Goal: Task Accomplishment & Management: Use online tool/utility

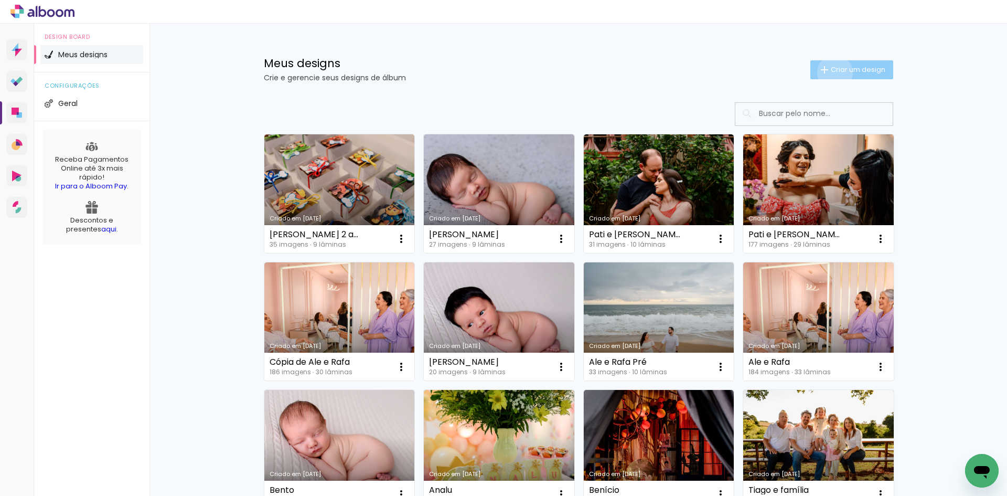
click at [831, 72] on span "Criar um design" at bounding box center [858, 69] width 55 height 7
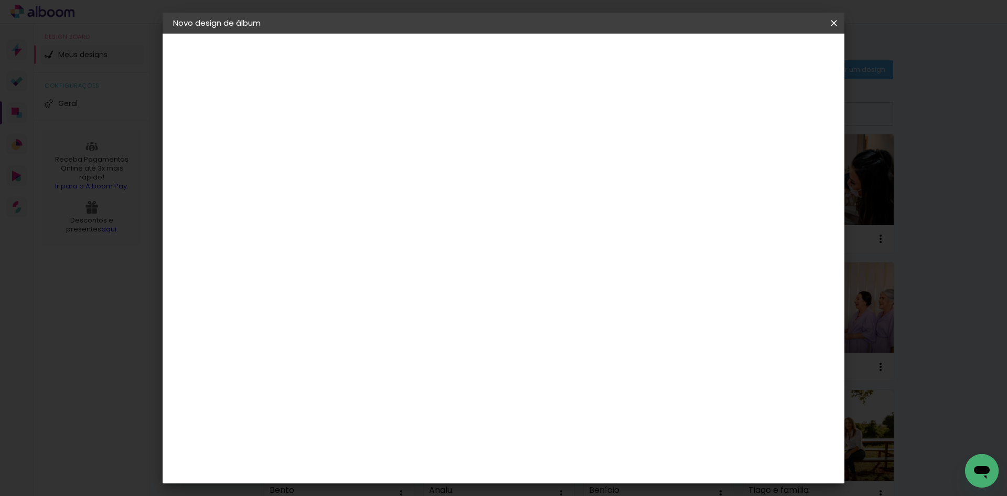
click at [345, 145] on input at bounding box center [345, 141] width 0 height 16
type input "Eloísa - 1 aninho"
type paper-input "Eloísa - 1 aninho"
click at [452, 61] on paper-button "Avançar" at bounding box center [426, 56] width 51 height 18
click at [424, 203] on input at bounding box center [371, 199] width 106 height 13
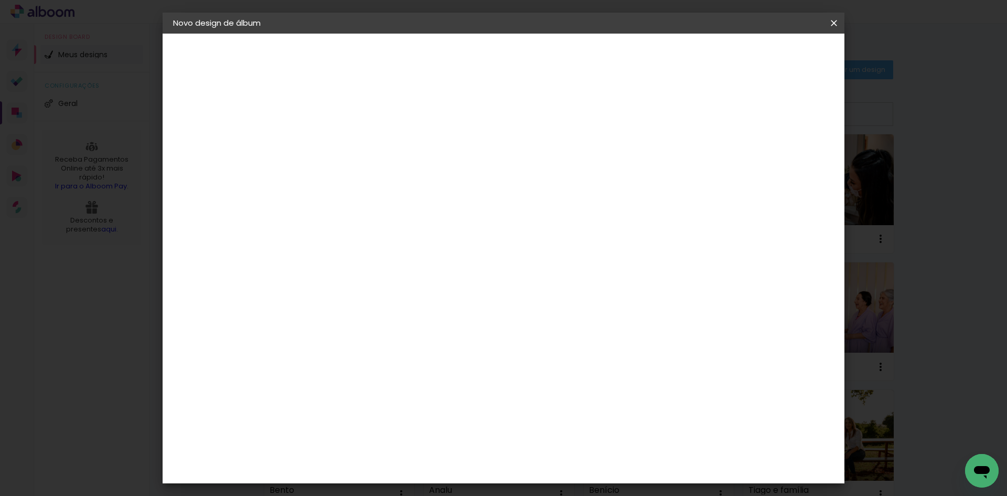
type input "sch"
type paper-input "sch"
click at [378, 239] on div "Schlosser" at bounding box center [358, 237] width 40 height 8
click at [407, 242] on paper-item "Schlosser" at bounding box center [361, 237] width 92 height 23
click at [0, 0] on slot "Avançar" at bounding box center [0, 0] width 0 height 0
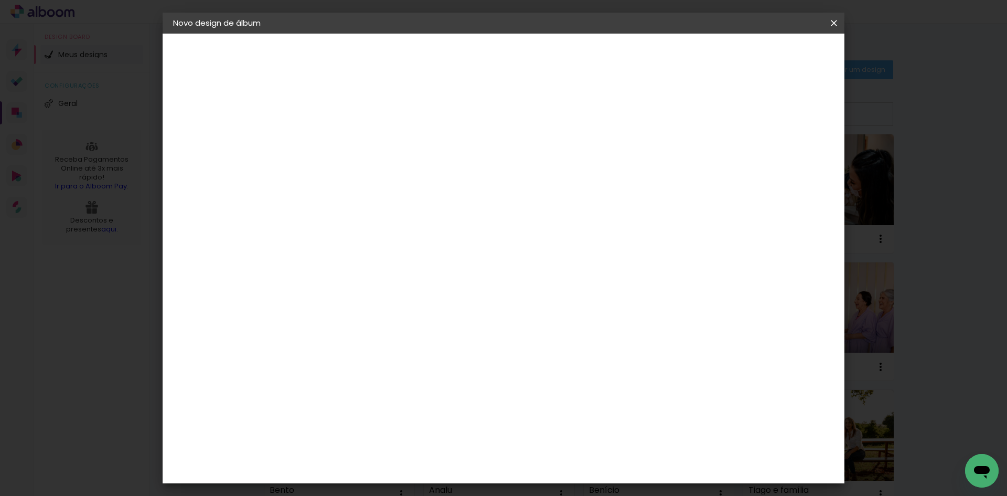
scroll to position [198, 0]
click at [415, 345] on span "25 × 25" at bounding box center [391, 359] width 49 height 28
click at [0, 0] on slot "Avançar" at bounding box center [0, 0] width 0 height 0
click at [768, 58] on span "Iniciar design" at bounding box center [745, 55] width 48 height 7
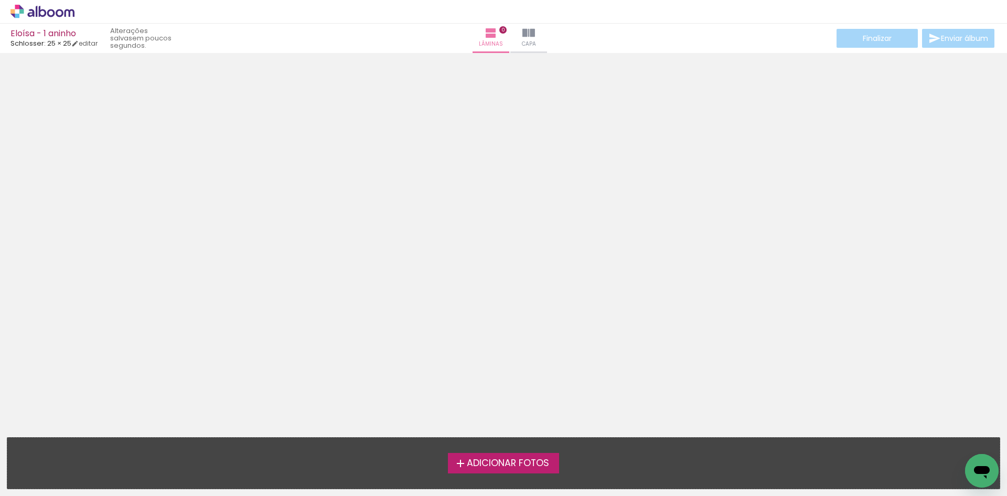
click at [456, 465] on iron-icon at bounding box center [460, 463] width 13 height 13
click at [0, 0] on input "file" at bounding box center [0, 0] width 0 height 0
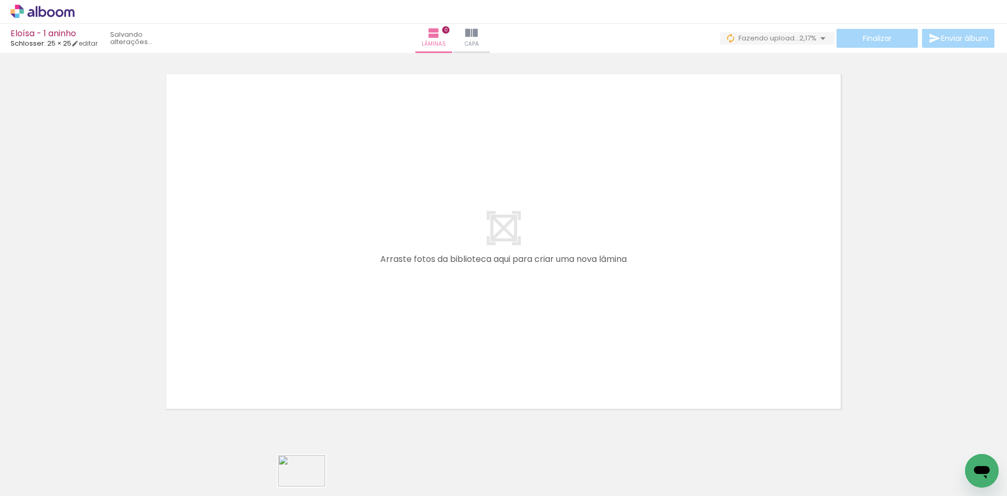
drag, startPoint x: 316, startPoint y: 487, endPoint x: 309, endPoint y: 486, distance: 6.8
click at [0, 0] on slot at bounding box center [0, 0] width 0 height 0
drag, startPoint x: 166, startPoint y: 467, endPoint x: 255, endPoint y: 290, distance: 198.2
click at [255, 290] on quentale-workspace at bounding box center [503, 248] width 1007 height 496
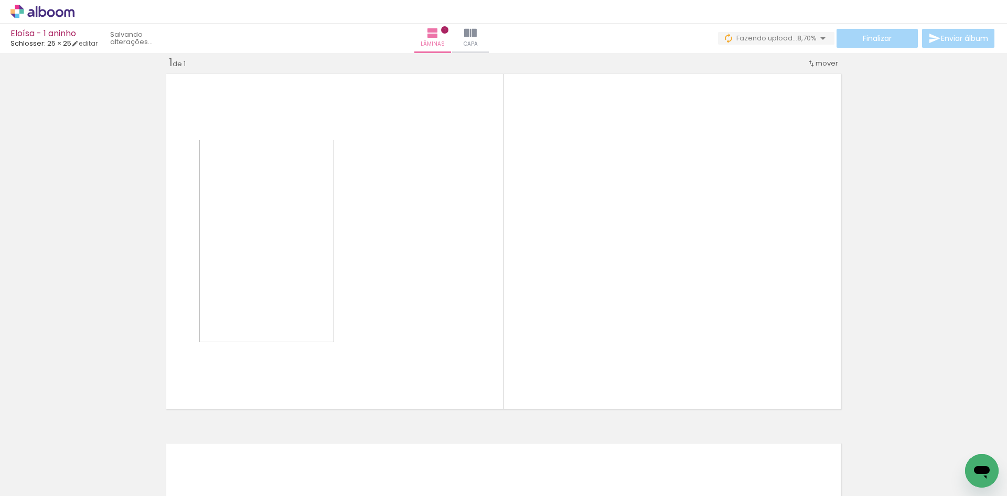
scroll to position [14, 0]
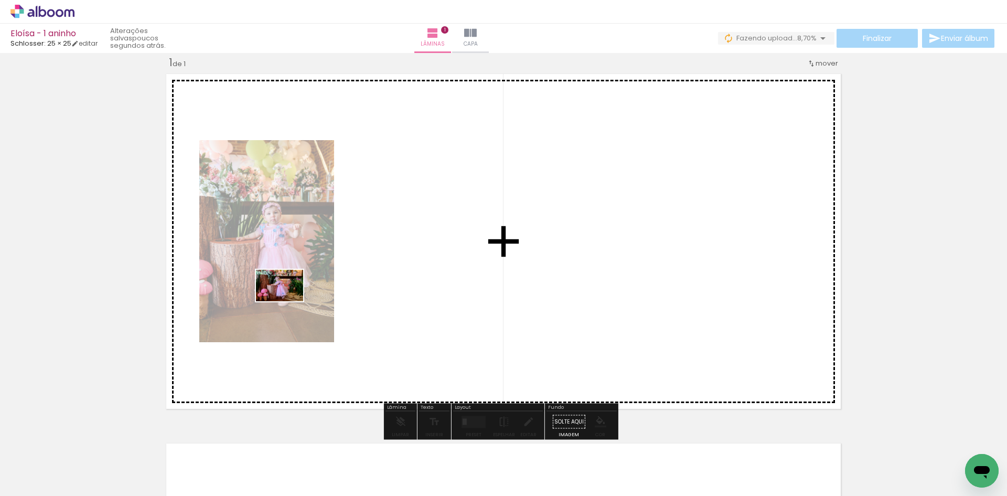
drag, startPoint x: 237, startPoint y: 449, endPoint x: 287, endPoint y: 300, distance: 157.7
click at [287, 299] on quentale-workspace at bounding box center [503, 248] width 1007 height 496
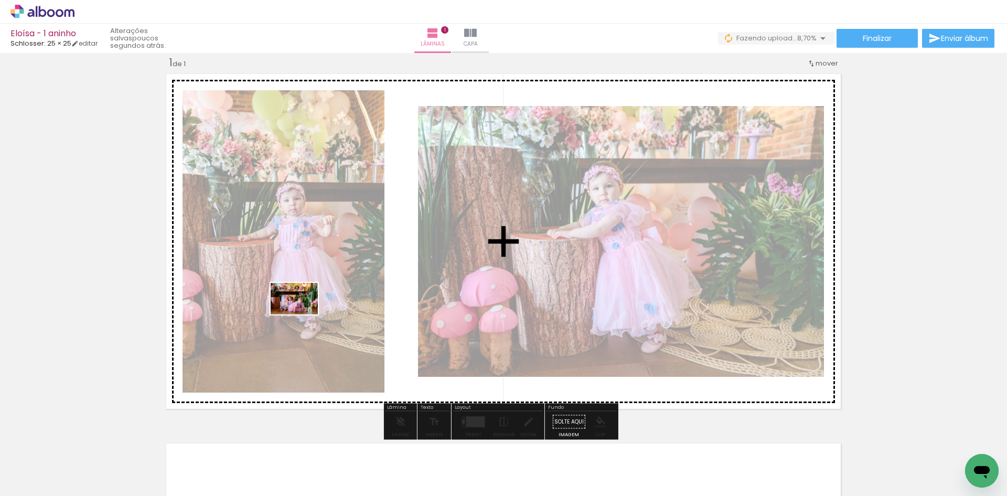
drag, startPoint x: 281, startPoint y: 464, endPoint x: 303, endPoint y: 309, distance: 156.2
click at [303, 309] on quentale-workspace at bounding box center [503, 248] width 1007 height 496
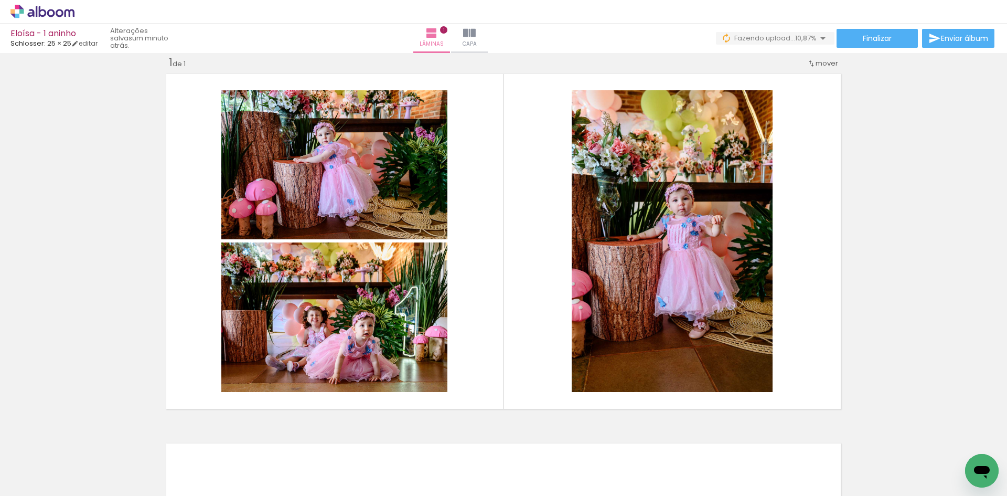
scroll to position [0, 396]
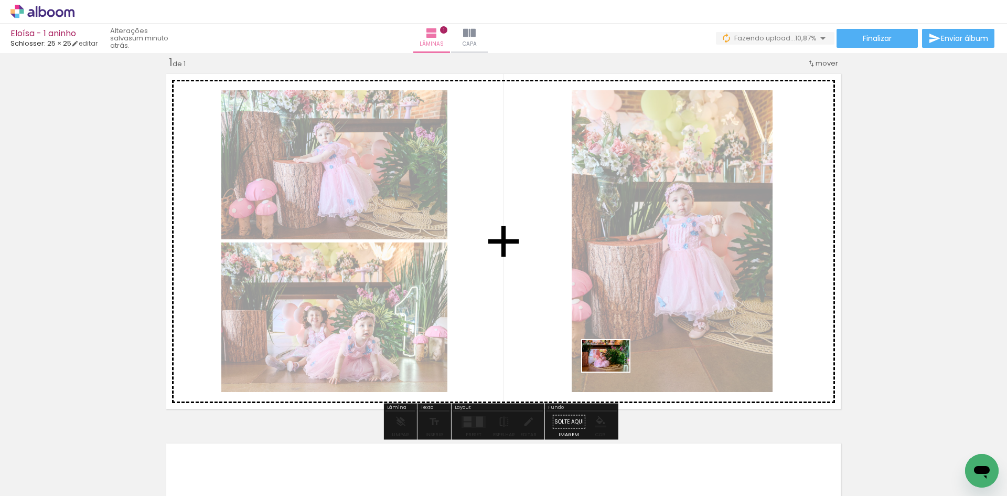
drag, startPoint x: 786, startPoint y: 476, endPoint x: 652, endPoint y: 397, distance: 155.2
click at [613, 371] on quentale-workspace at bounding box center [503, 248] width 1007 height 496
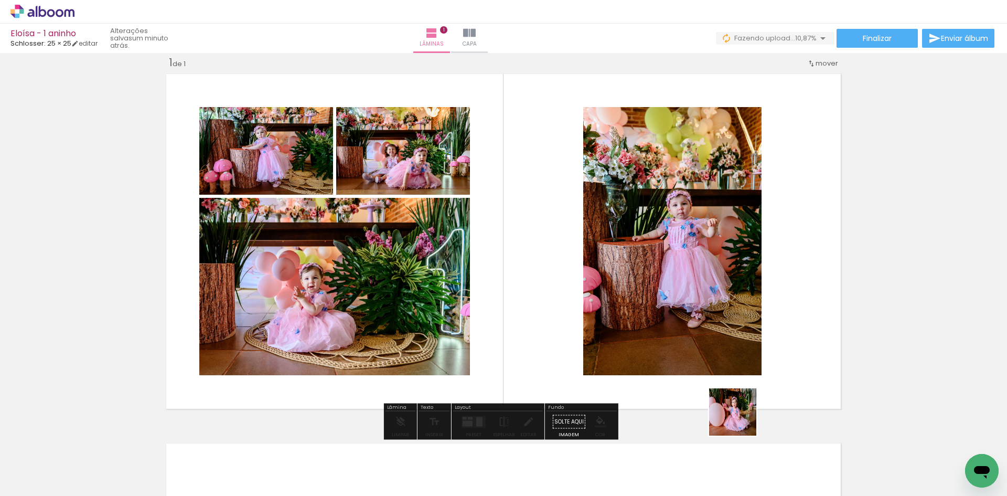
drag, startPoint x: 828, startPoint y: 463, endPoint x: 511, endPoint y: 314, distance: 350.3
click at [511, 314] on quentale-workspace at bounding box center [503, 248] width 1007 height 496
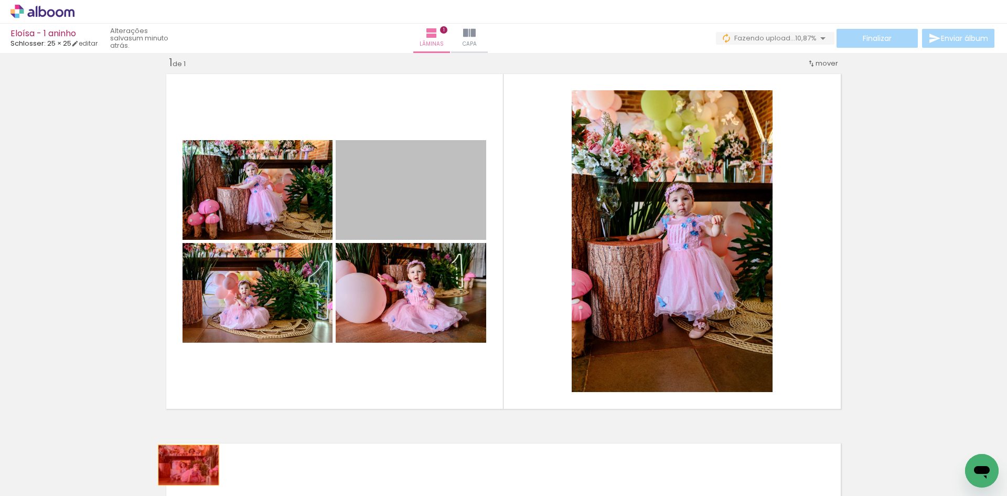
drag, startPoint x: 425, startPoint y: 241, endPoint x: 185, endPoint y: 466, distance: 329.1
click at [185, 466] on quentale-workspace at bounding box center [503, 248] width 1007 height 496
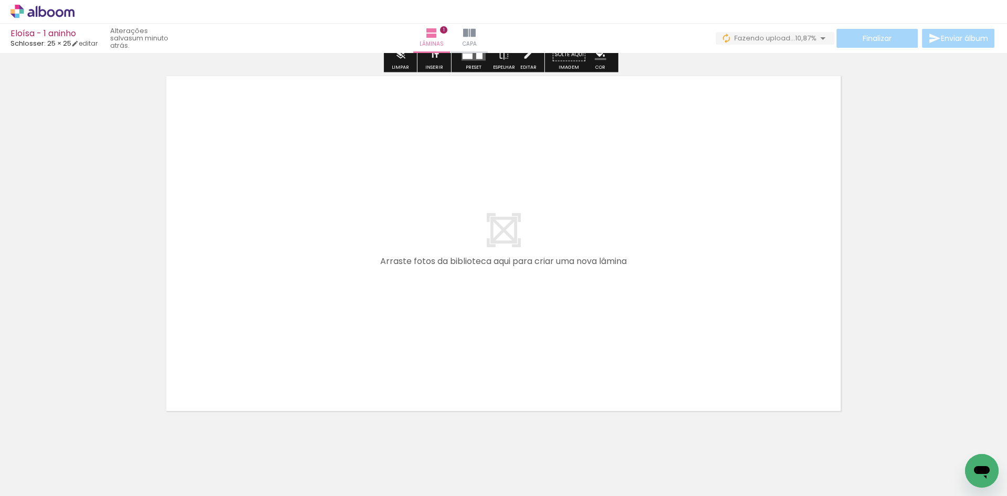
scroll to position [0, 0]
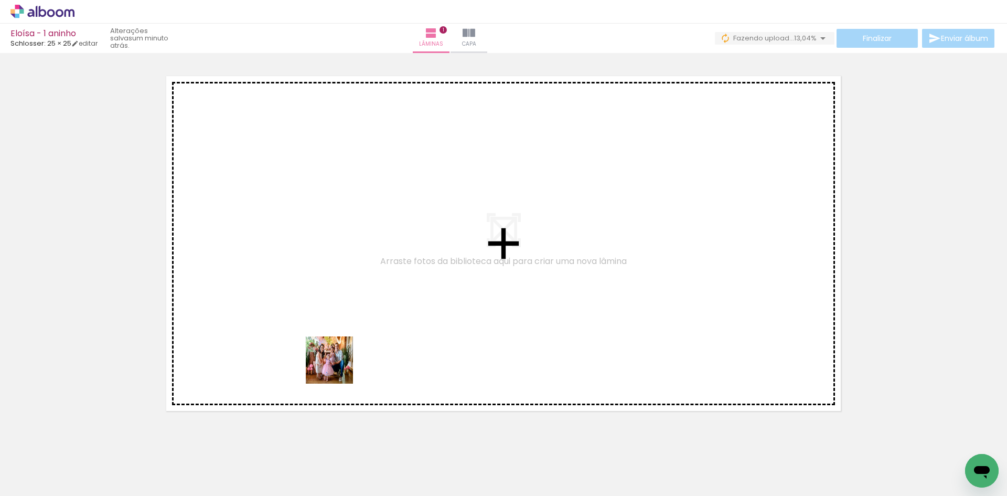
drag, startPoint x: 347, startPoint y: 418, endPoint x: 393, endPoint y: 321, distance: 107.0
click at [315, 266] on quentale-workspace at bounding box center [503, 248] width 1007 height 496
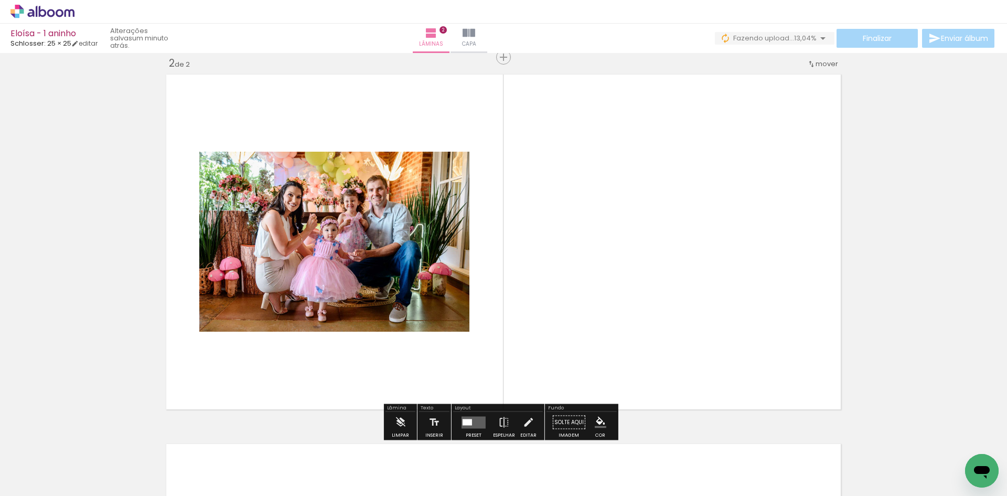
scroll to position [383, 0]
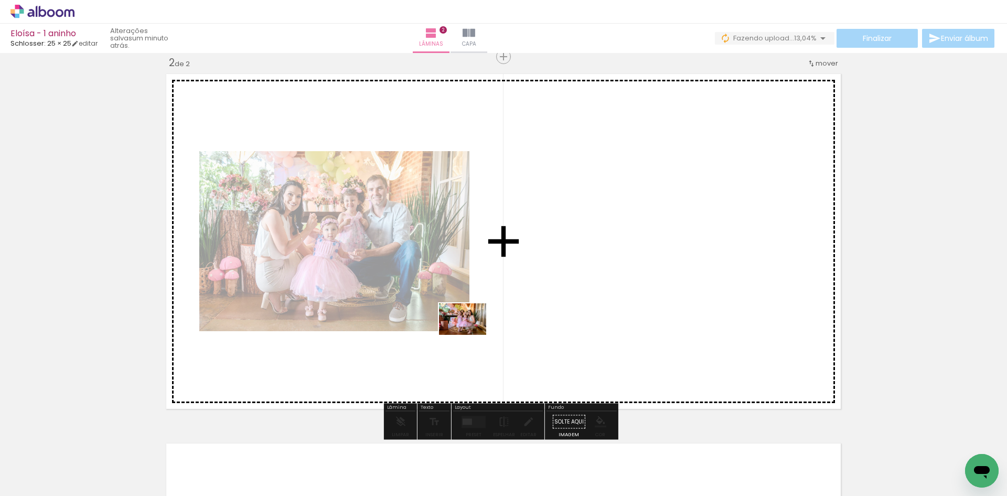
drag, startPoint x: 585, startPoint y: 468, endPoint x: 425, endPoint y: 314, distance: 221.8
click at [437, 308] on quentale-workspace at bounding box center [503, 248] width 1007 height 496
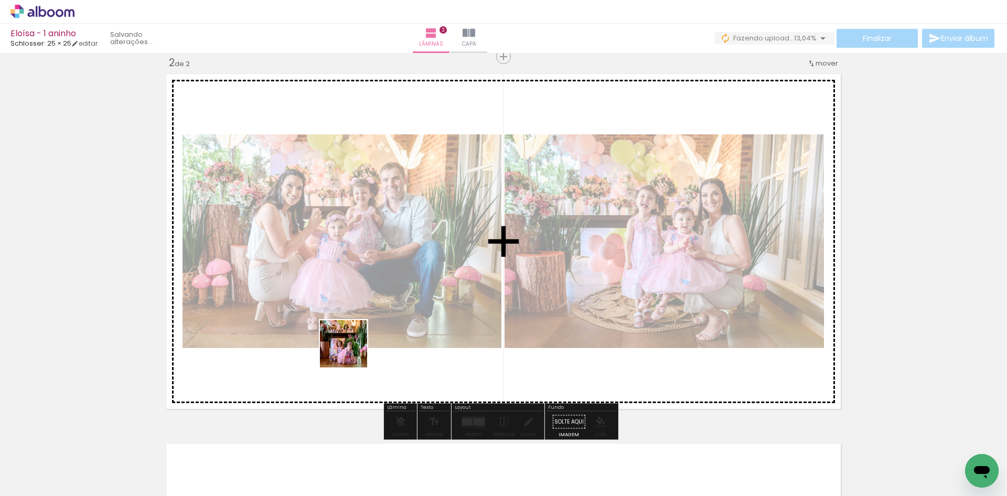
drag, startPoint x: 301, startPoint y: 445, endPoint x: 371, endPoint y: 332, distance: 132.4
click at [366, 330] on quentale-workspace at bounding box center [503, 248] width 1007 height 496
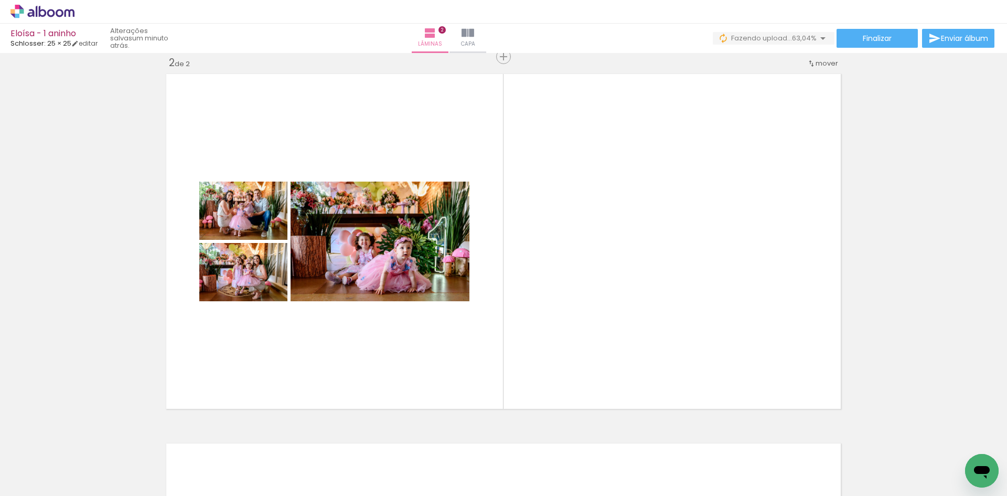
scroll to position [0, 1784]
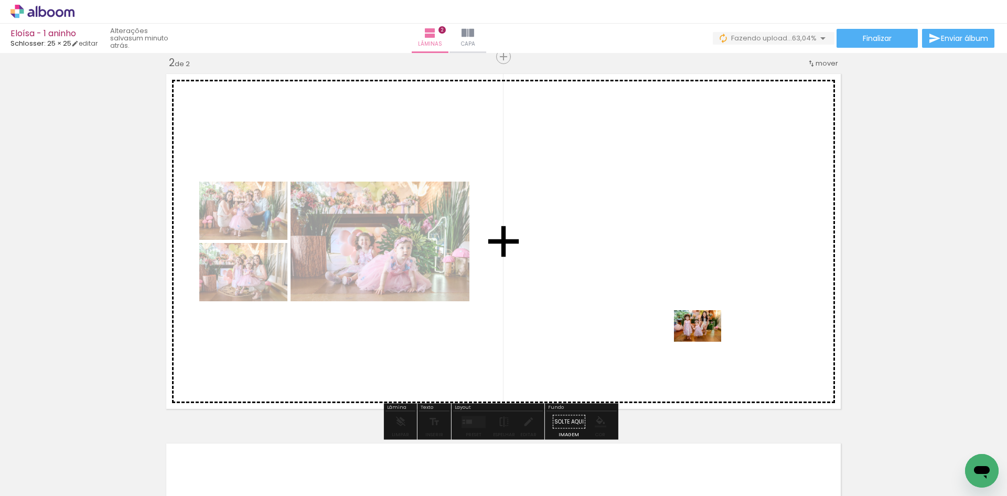
drag, startPoint x: 864, startPoint y: 460, endPoint x: 668, endPoint y: 316, distance: 243.6
click at [668, 316] on quentale-workspace at bounding box center [503, 248] width 1007 height 496
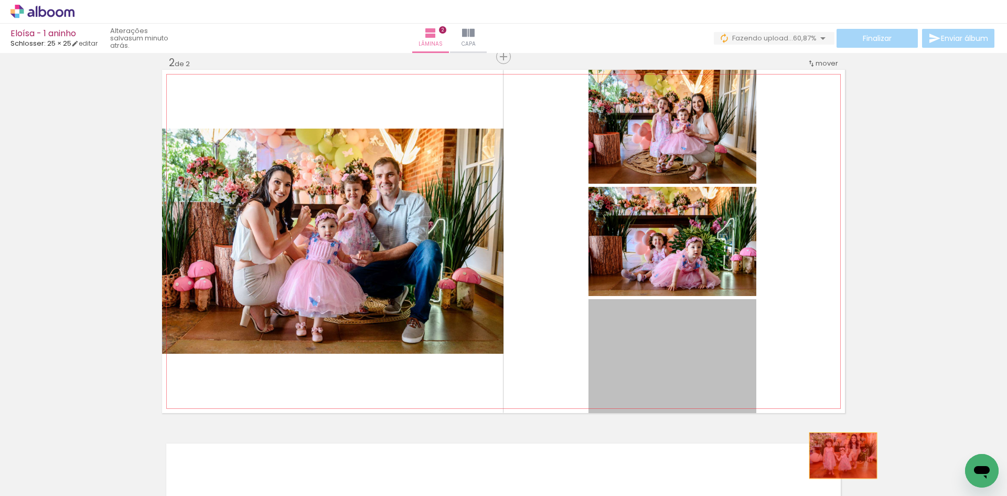
drag, startPoint x: 700, startPoint y: 360, endPoint x: 841, endPoint y: 457, distance: 171.5
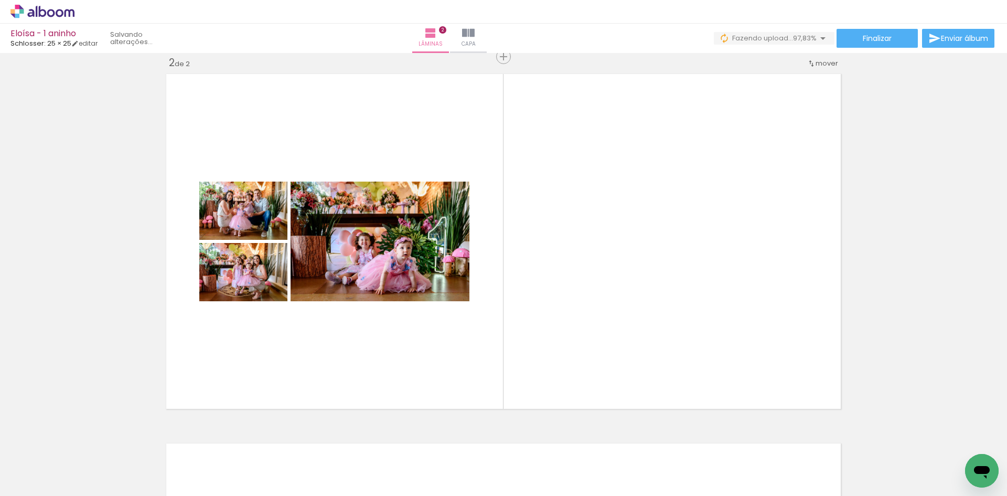
scroll to position [0, 1512]
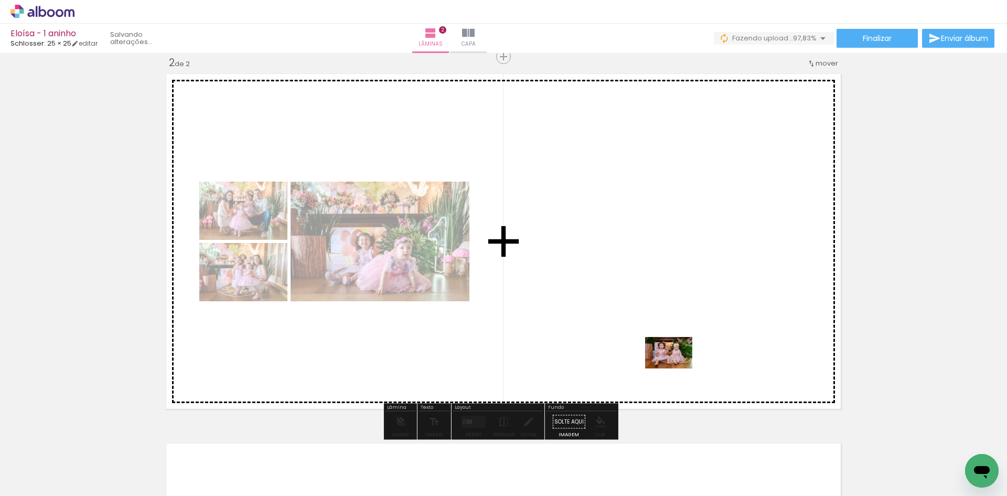
drag, startPoint x: 778, startPoint y: 467, endPoint x: 677, endPoint y: 368, distance: 141.7
click at [677, 368] on quentale-workspace at bounding box center [503, 248] width 1007 height 496
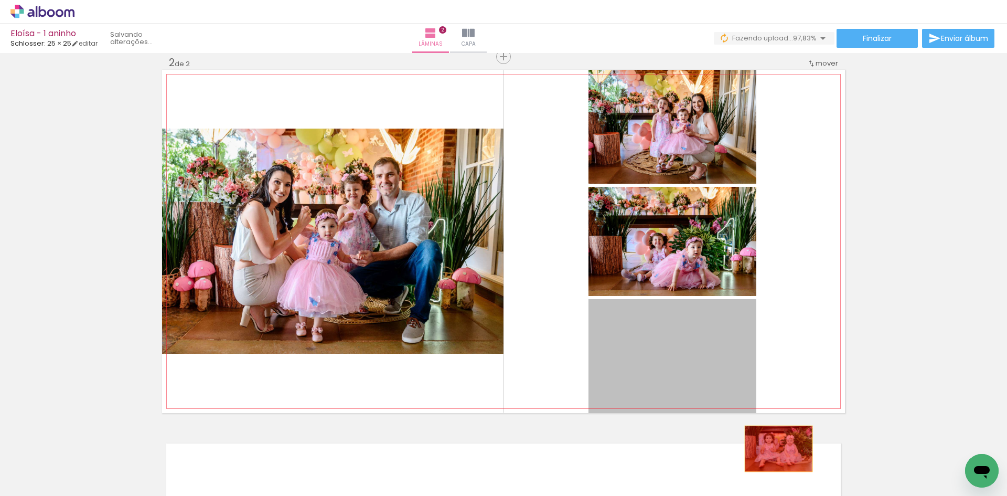
drag, startPoint x: 686, startPoint y: 375, endPoint x: 775, endPoint y: 459, distance: 121.7
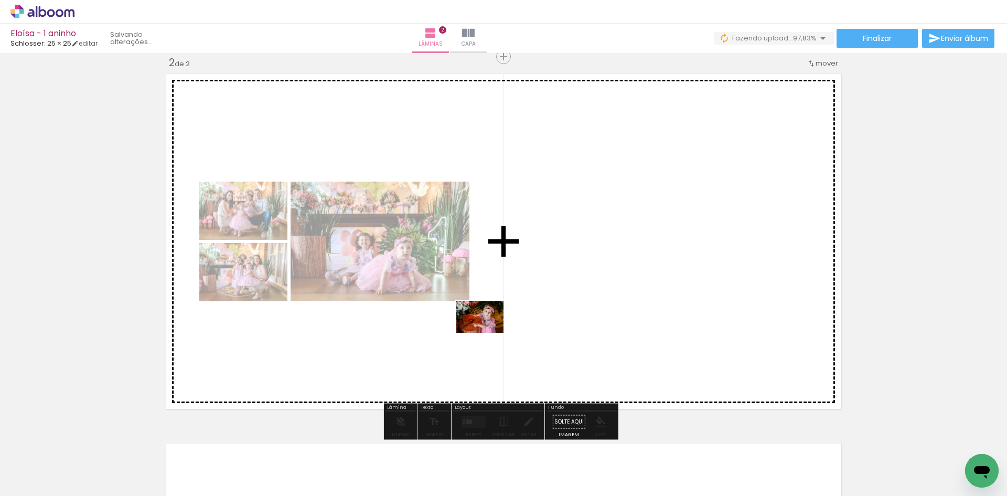
drag, startPoint x: 487, startPoint y: 454, endPoint x: 485, endPoint y: 319, distance: 135.3
click at [486, 319] on quentale-workspace at bounding box center [503, 248] width 1007 height 496
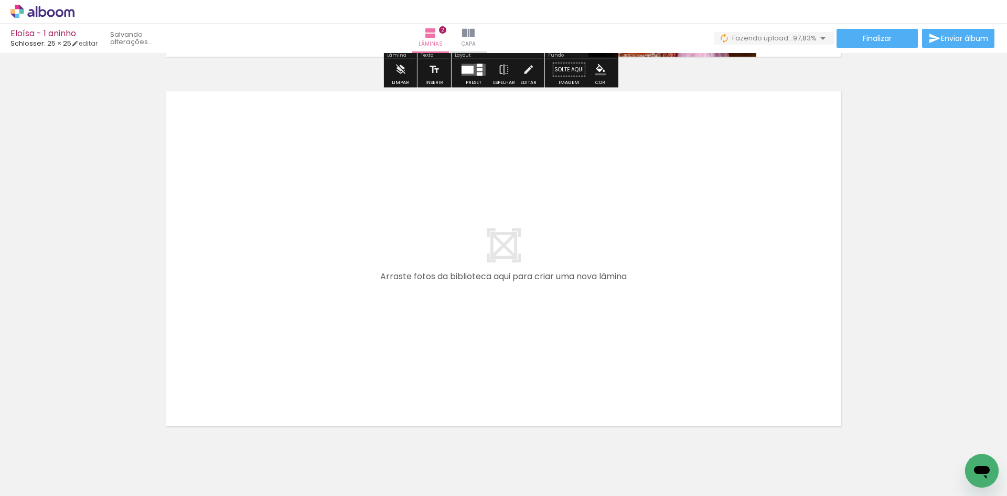
scroll to position [771, 0]
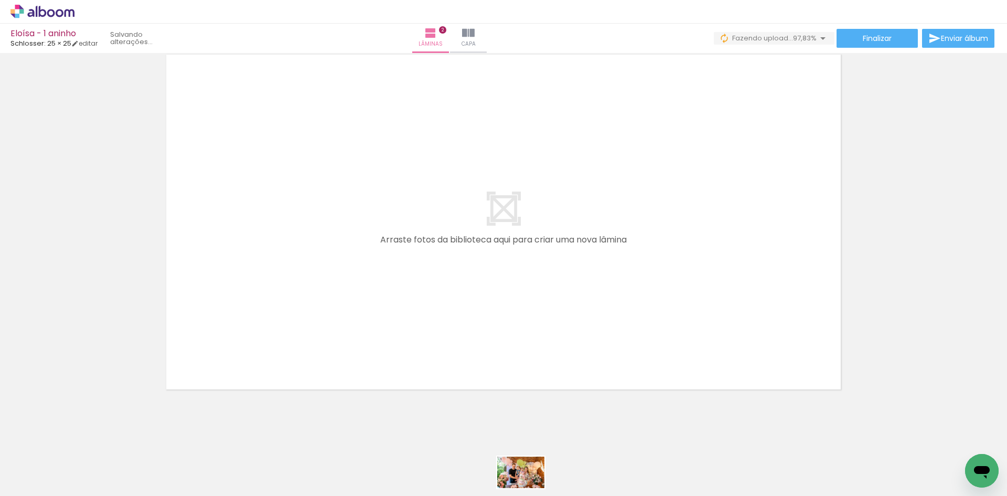
drag, startPoint x: 550, startPoint y: 487, endPoint x: 533, endPoint y: 488, distance: 16.8
click at [86, 488] on iron-horizontal-list at bounding box center [75, 463] width 21 height 66
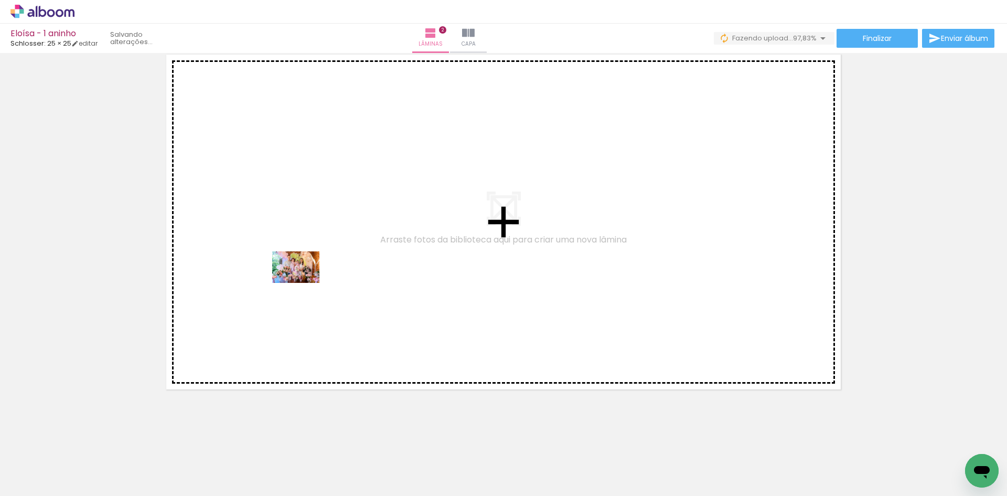
drag, startPoint x: 284, startPoint y: 410, endPoint x: 308, endPoint y: 263, distance: 148.9
click at [306, 268] on quentale-workspace at bounding box center [503, 248] width 1007 height 496
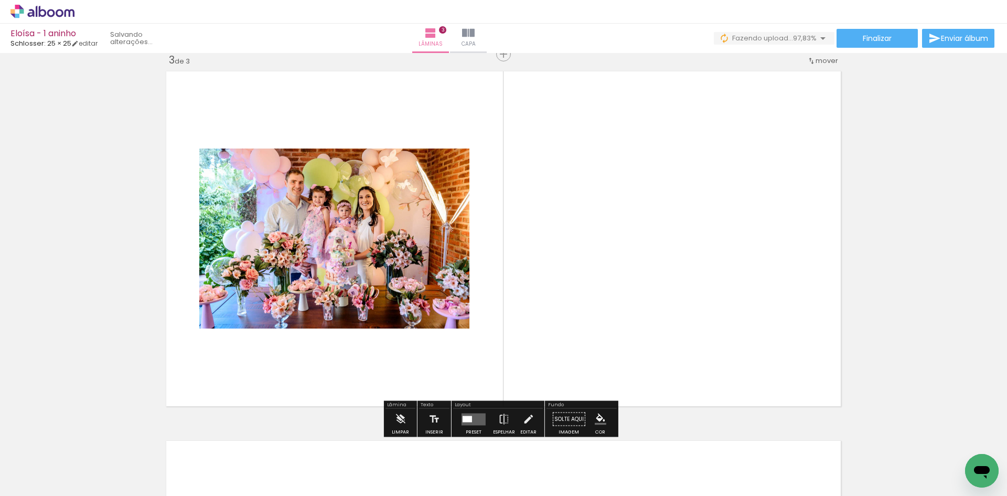
scroll to position [752, 0]
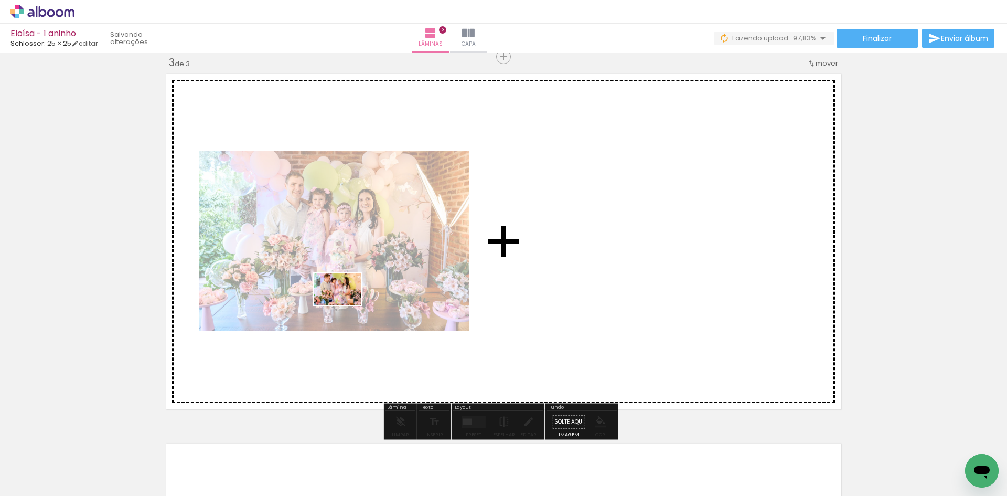
drag, startPoint x: 333, startPoint y: 463, endPoint x: 351, endPoint y: 304, distance: 159.4
click at [346, 295] on quentale-workspace at bounding box center [503, 248] width 1007 height 496
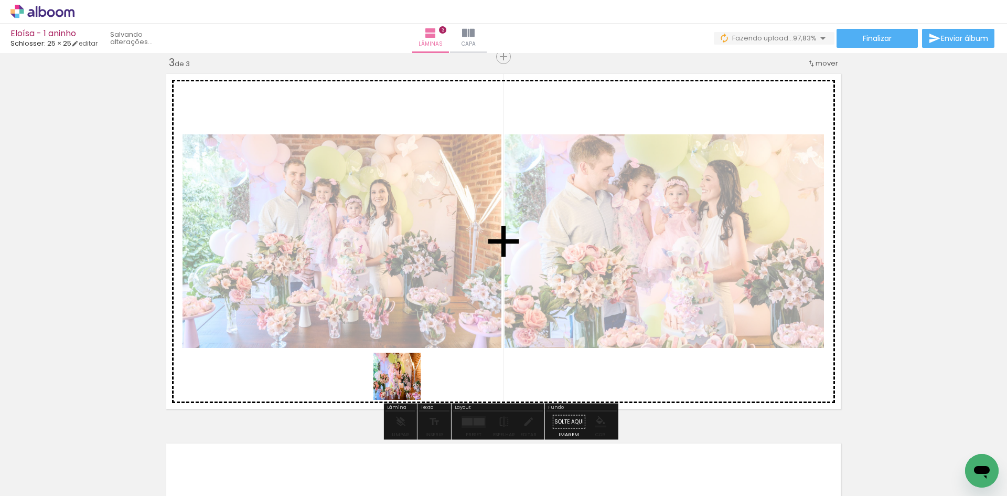
drag, startPoint x: 393, startPoint y: 467, endPoint x: 432, endPoint y: 273, distance: 197.9
click at [430, 266] on quentale-workspace at bounding box center [503, 248] width 1007 height 496
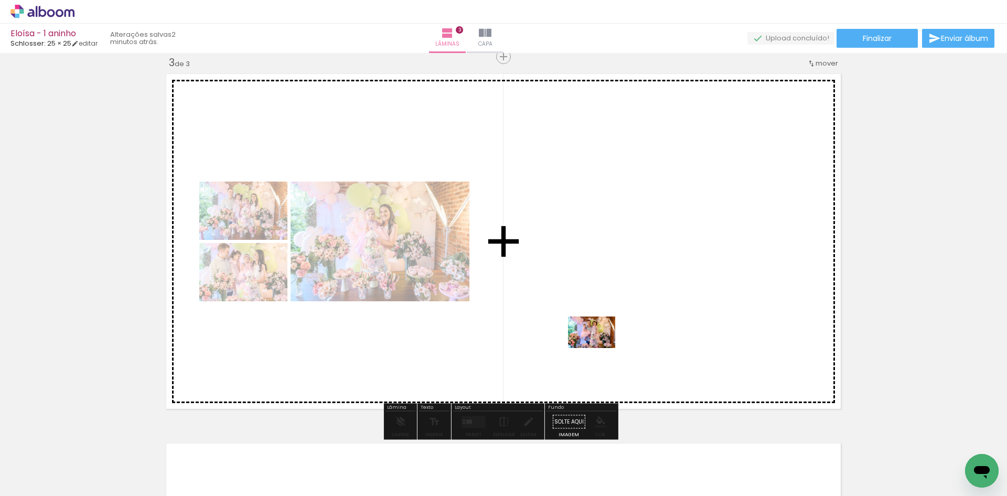
drag, startPoint x: 620, startPoint y: 466, endPoint x: 598, endPoint y: 342, distance: 126.2
click at [598, 342] on quentale-workspace at bounding box center [503, 248] width 1007 height 496
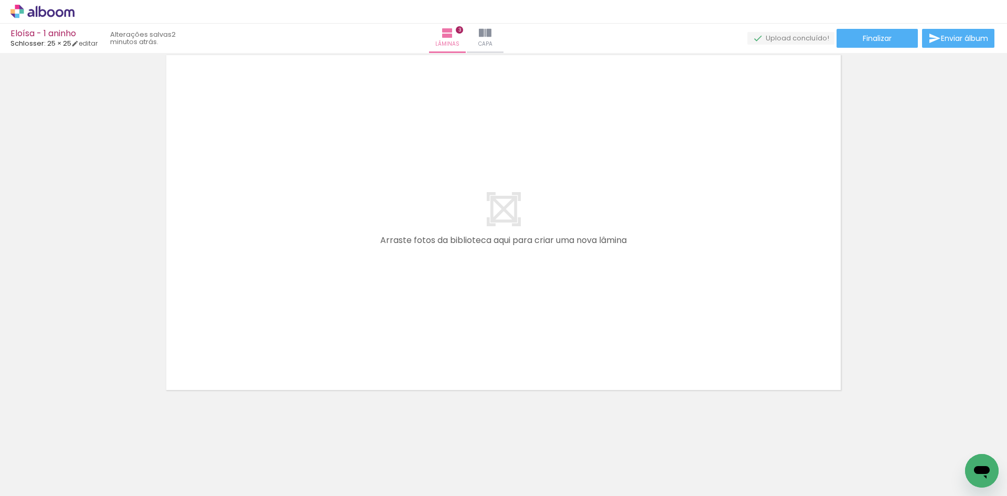
scroll to position [1141, 0]
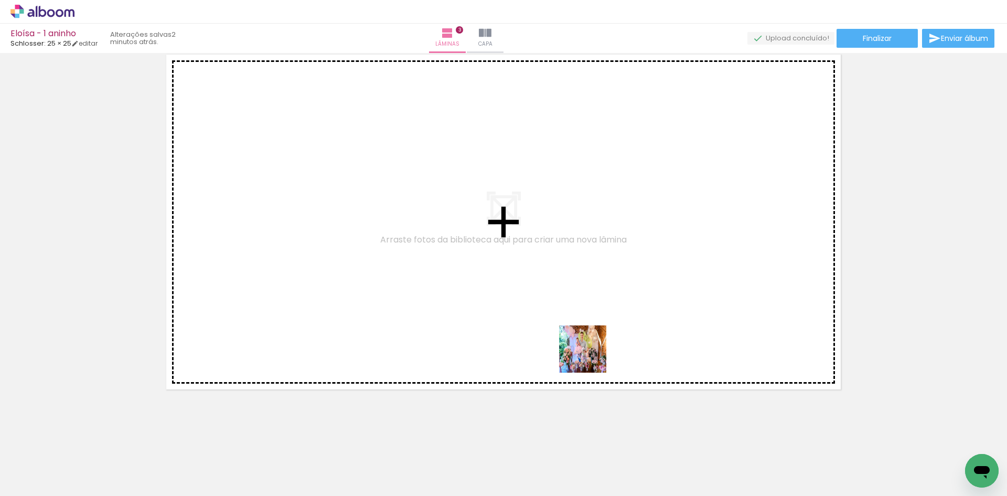
drag, startPoint x: 617, startPoint y: 388, endPoint x: 606, endPoint y: 354, distance: 35.3
click at [538, 282] on quentale-workspace at bounding box center [503, 248] width 1007 height 496
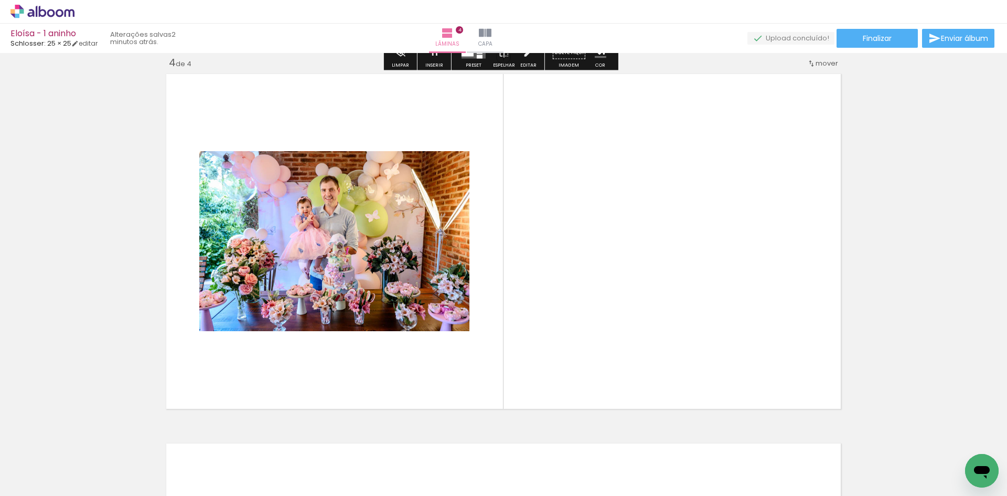
scroll to position [1121, 0]
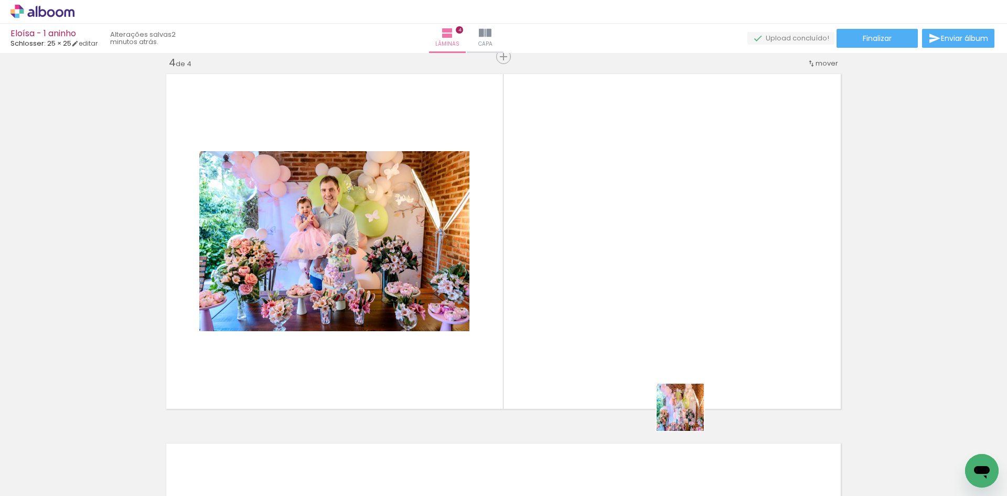
drag, startPoint x: 739, startPoint y: 454, endPoint x: 606, endPoint y: 353, distance: 167.0
click at [583, 342] on quentale-workspace at bounding box center [503, 248] width 1007 height 496
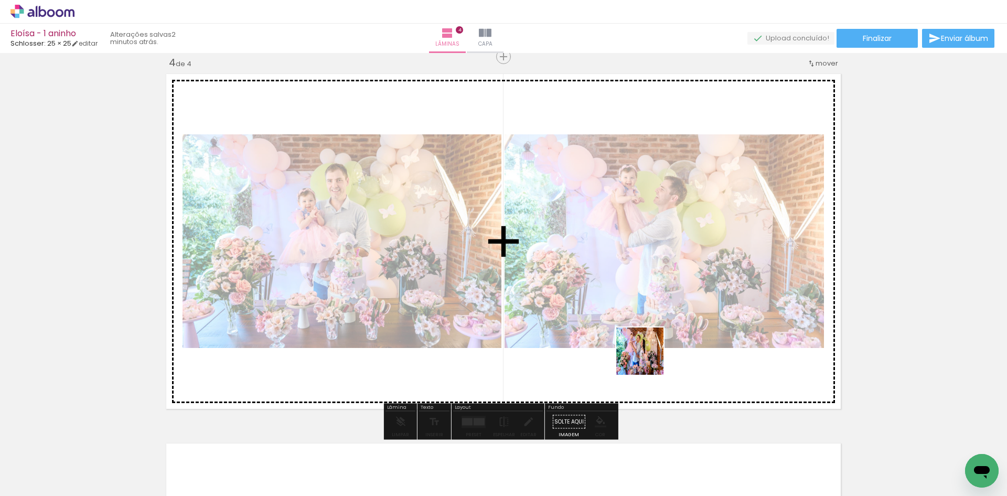
drag, startPoint x: 810, startPoint y: 470, endPoint x: 560, endPoint y: 297, distance: 303.8
click at [562, 299] on quentale-workspace at bounding box center [503, 248] width 1007 height 496
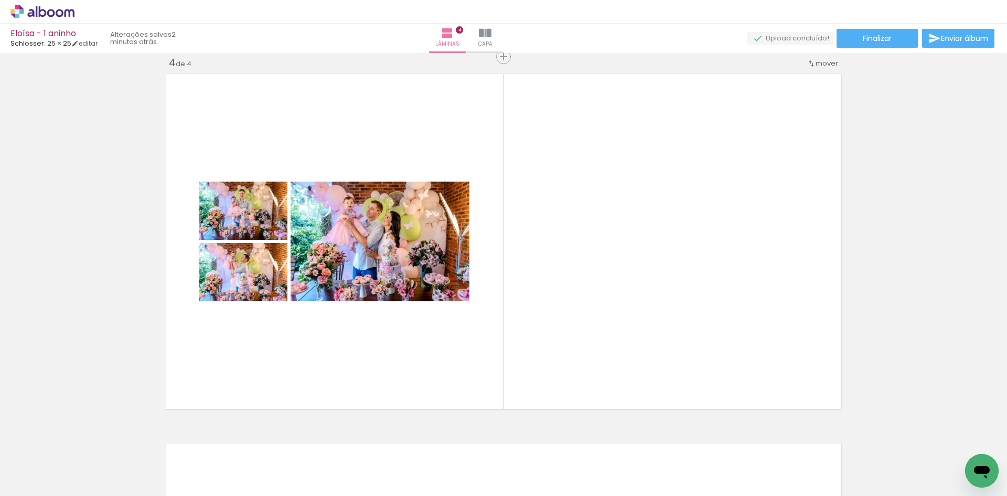
scroll to position [0, 1784]
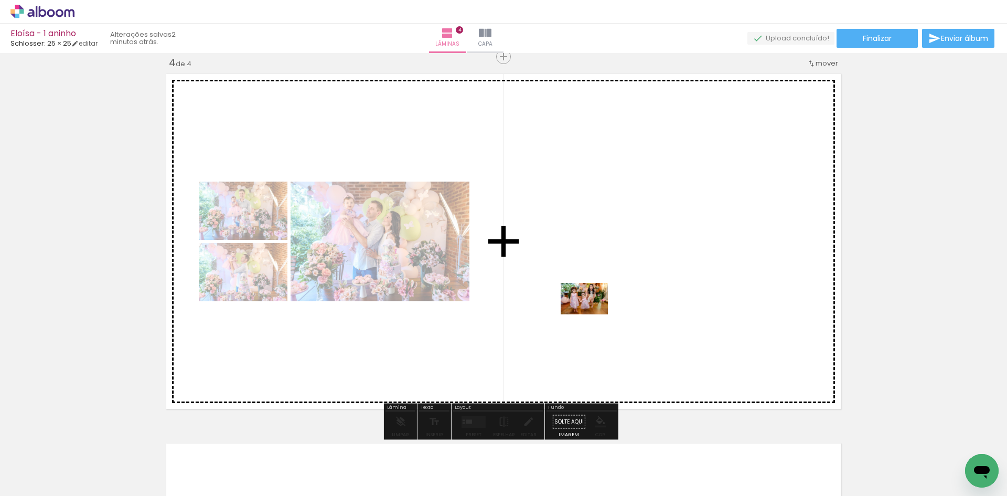
drag, startPoint x: 842, startPoint y: 461, endPoint x: 592, endPoint y: 314, distance: 289.6
click at [592, 314] on quentale-workspace at bounding box center [503, 248] width 1007 height 496
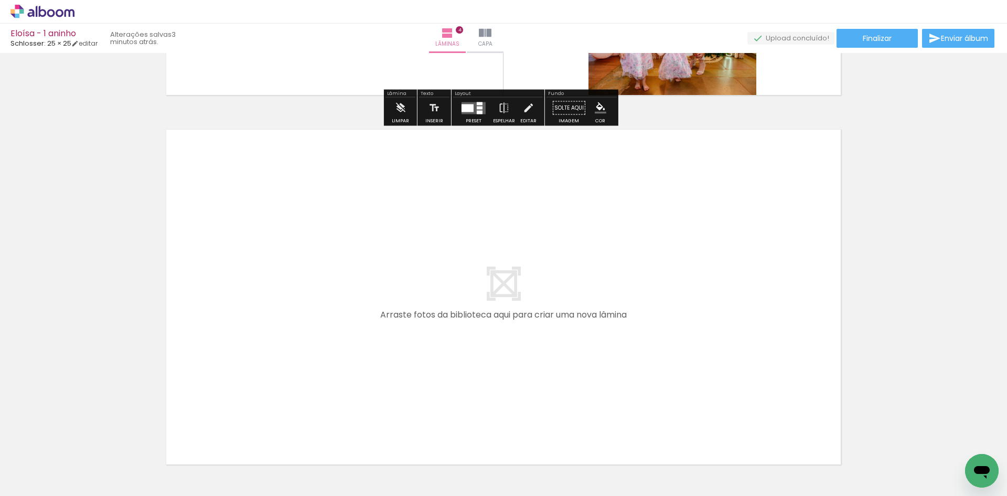
scroll to position [1436, 0]
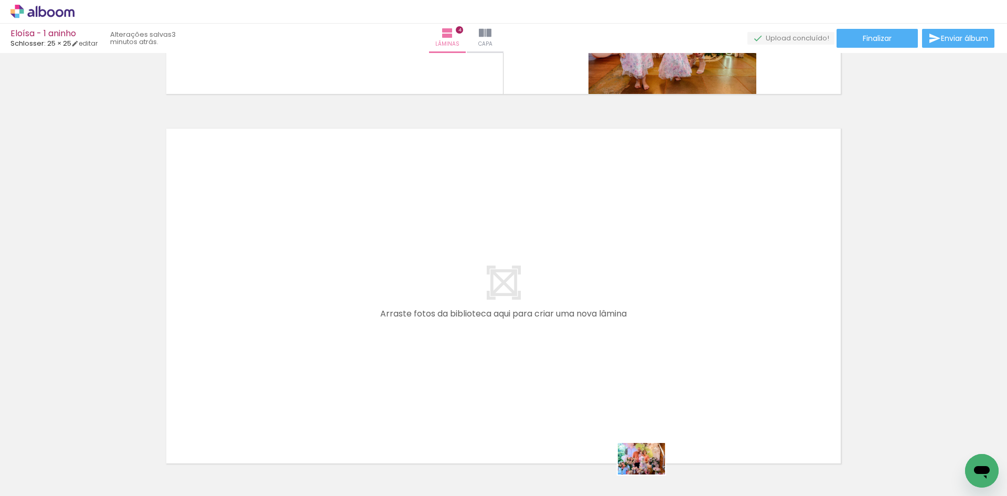
drag, startPoint x: 648, startPoint y: 467, endPoint x: 649, endPoint y: 474, distance: 7.0
click at [649, 474] on div at bounding box center [634, 460] width 52 height 35
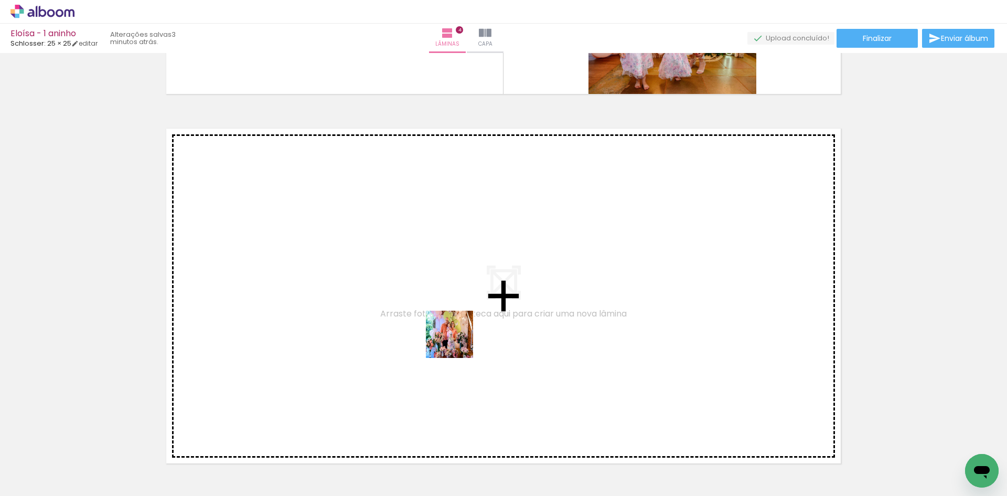
drag, startPoint x: 640, startPoint y: 464, endPoint x: 428, endPoint y: 304, distance: 265.6
click at [428, 304] on quentale-workspace at bounding box center [503, 248] width 1007 height 496
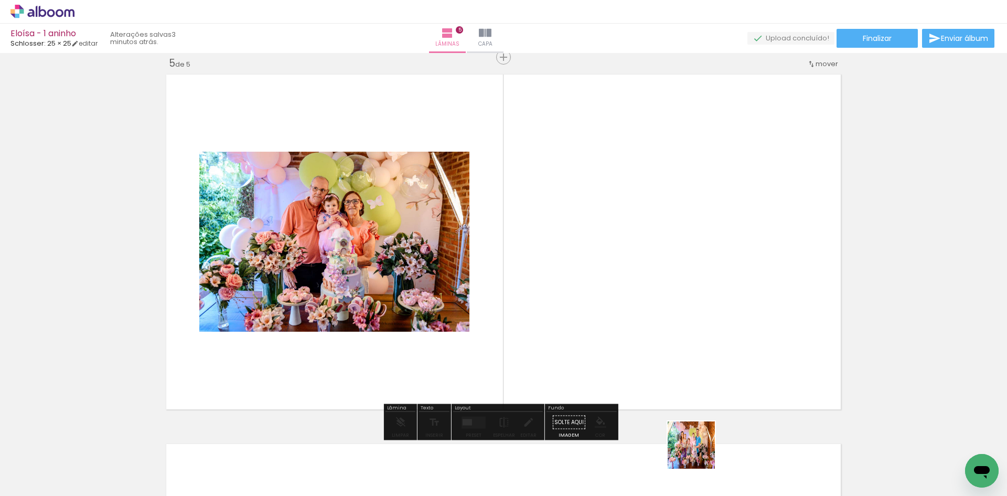
scroll to position [1490, 0]
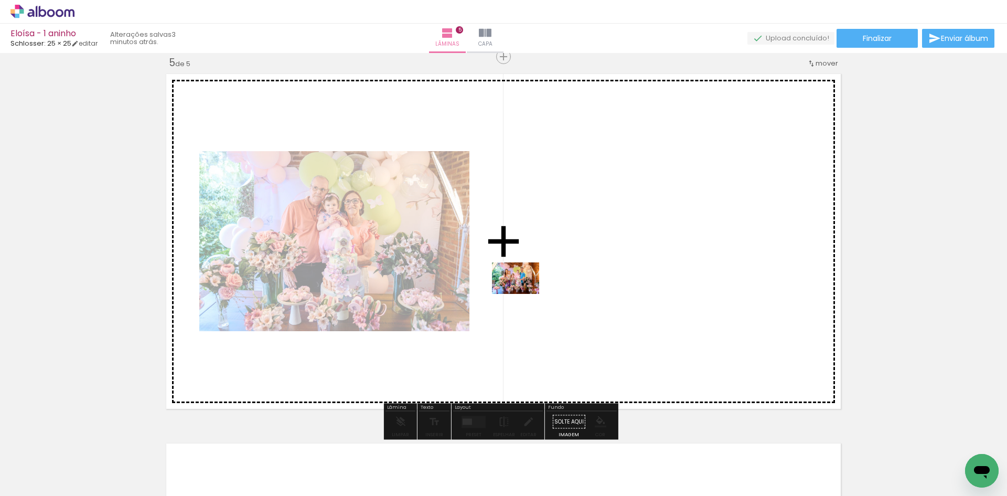
drag, startPoint x: 699, startPoint y: 453, endPoint x: 519, endPoint y: 290, distance: 242.9
click at [519, 290] on quentale-workspace at bounding box center [503, 248] width 1007 height 496
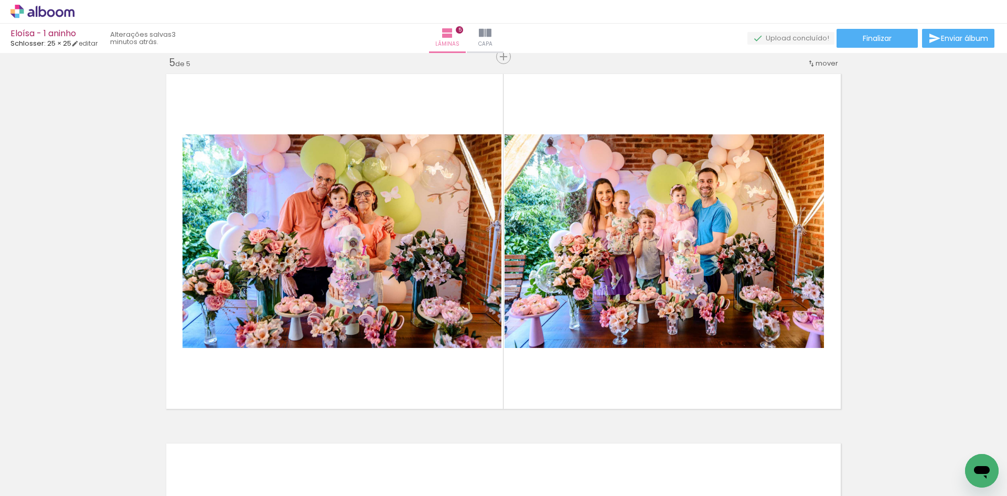
scroll to position [0, 691]
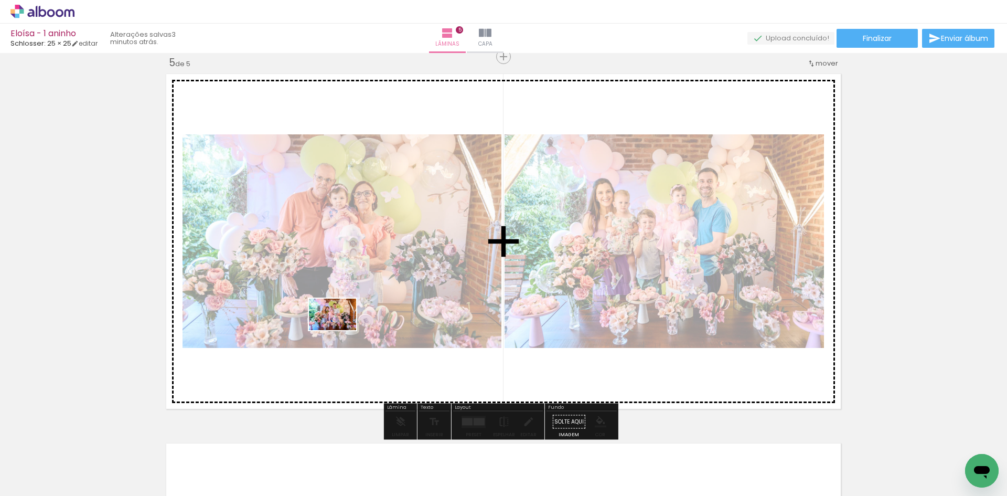
drag, startPoint x: 313, startPoint y: 461, endPoint x: 349, endPoint y: 373, distance: 95.0
click at [341, 322] on quentale-workspace at bounding box center [503, 248] width 1007 height 496
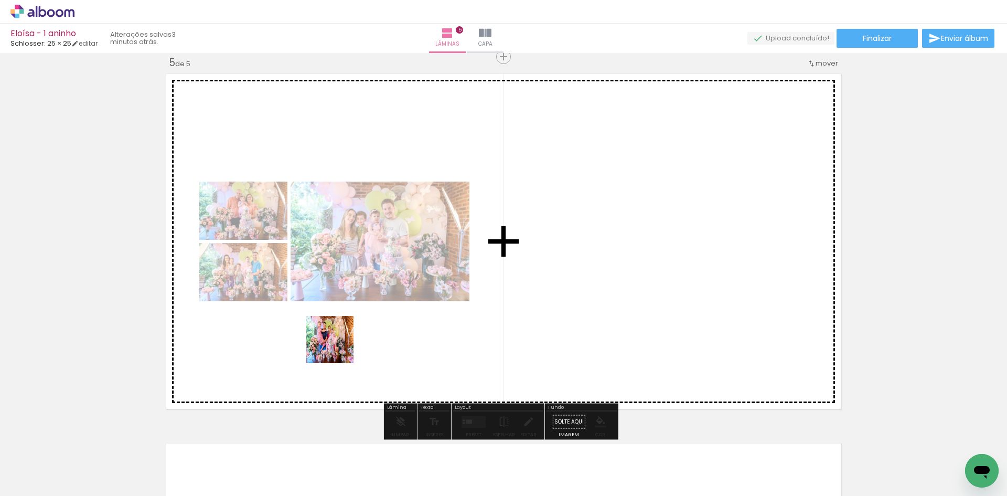
drag, startPoint x: 349, startPoint y: 433, endPoint x: 362, endPoint y: 358, distance: 76.7
click at [337, 320] on quentale-workspace at bounding box center [503, 248] width 1007 height 496
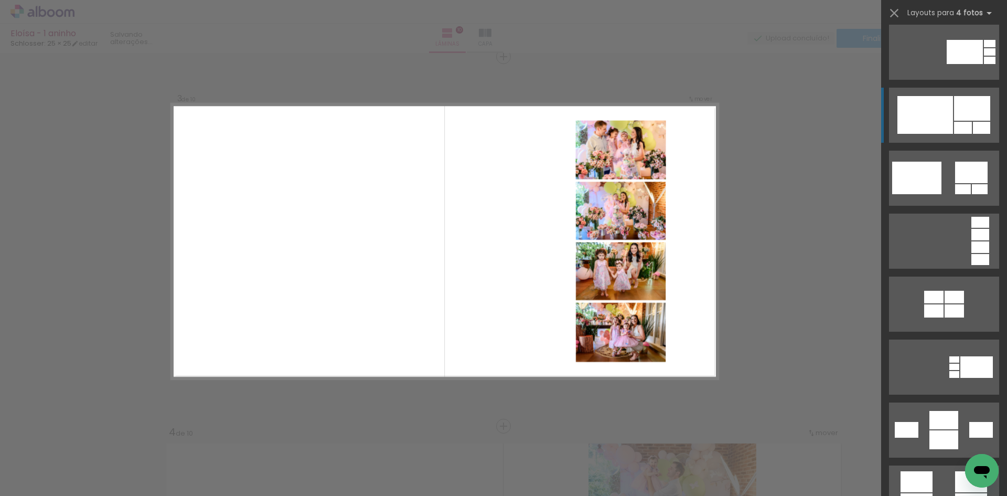
scroll to position [766, 0]
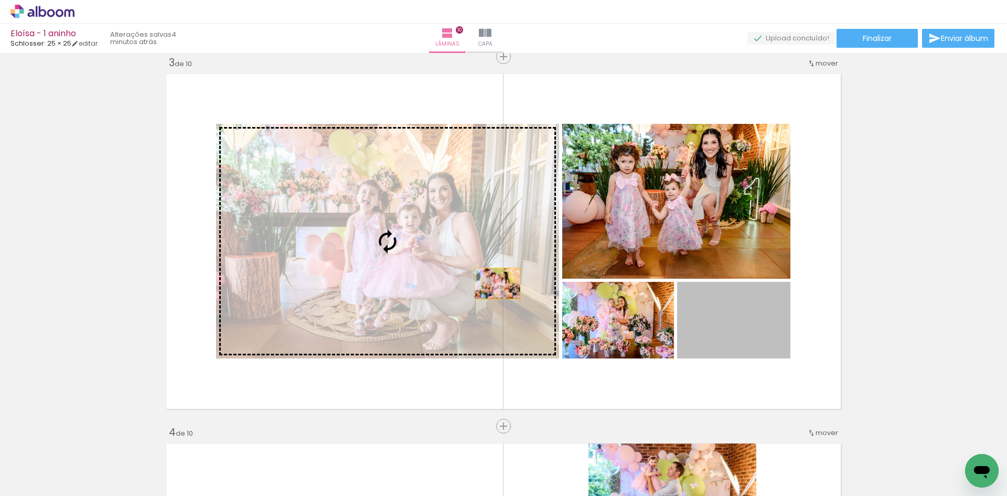
drag, startPoint x: 741, startPoint y: 333, endPoint x: 457, endPoint y: 276, distance: 289.3
click at [0, 0] on slot at bounding box center [0, 0] width 0 height 0
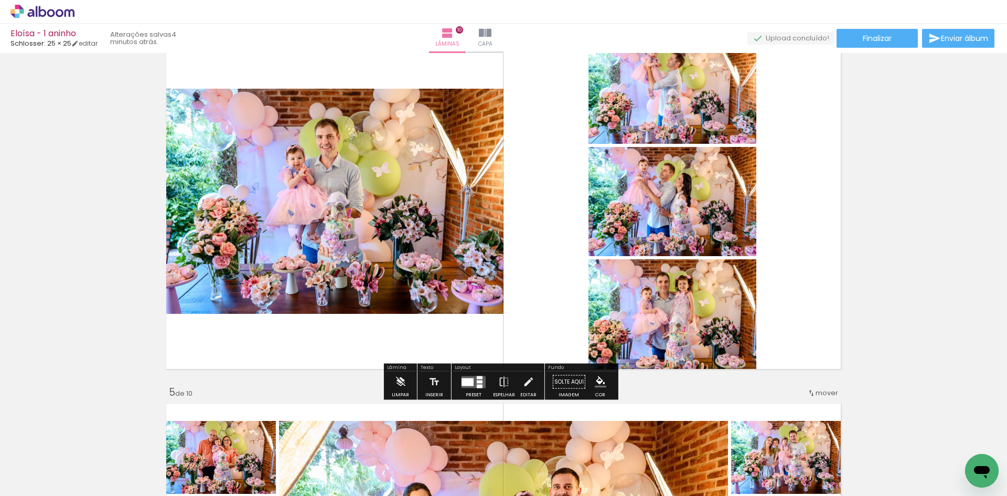
scroll to position [1172, 0]
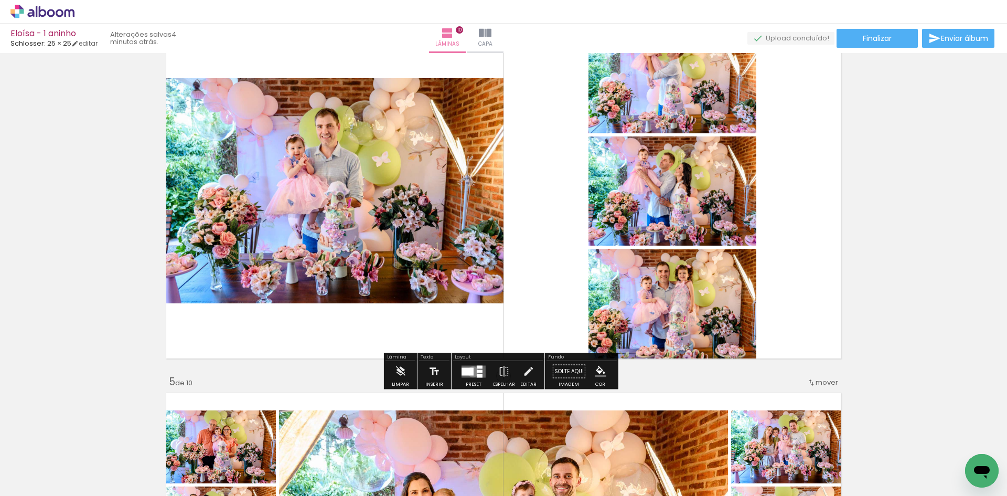
click at [470, 371] on div at bounding box center [468, 371] width 12 height 8
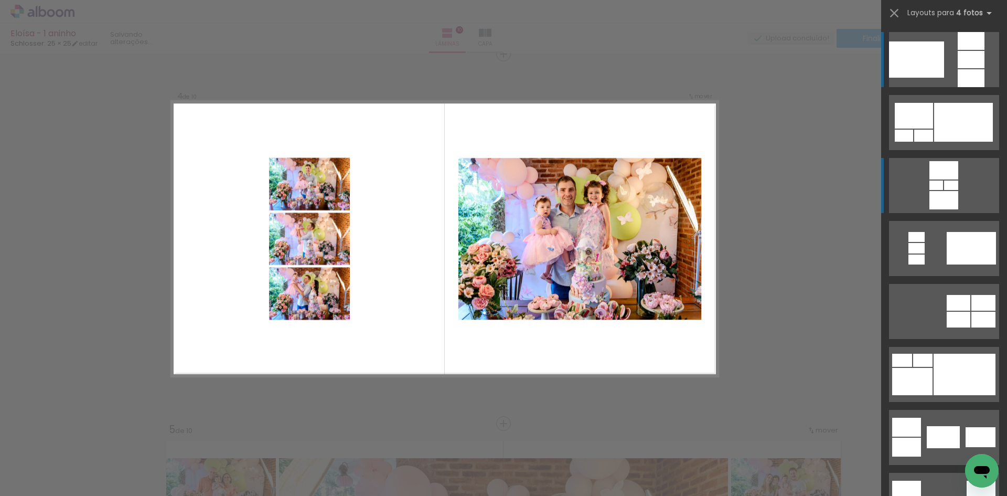
scroll to position [1121, 0]
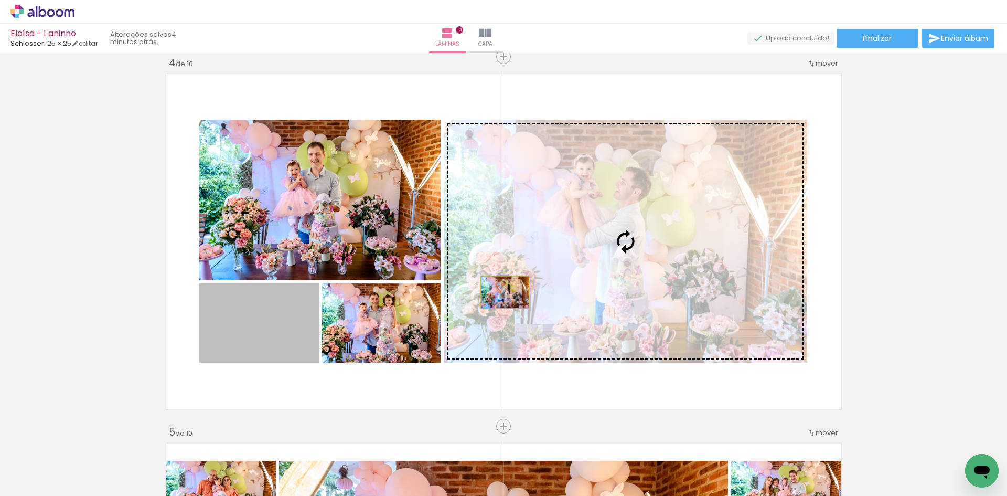
drag, startPoint x: 253, startPoint y: 341, endPoint x: 583, endPoint y: 296, distance: 332.9
click at [0, 0] on slot at bounding box center [0, 0] width 0 height 0
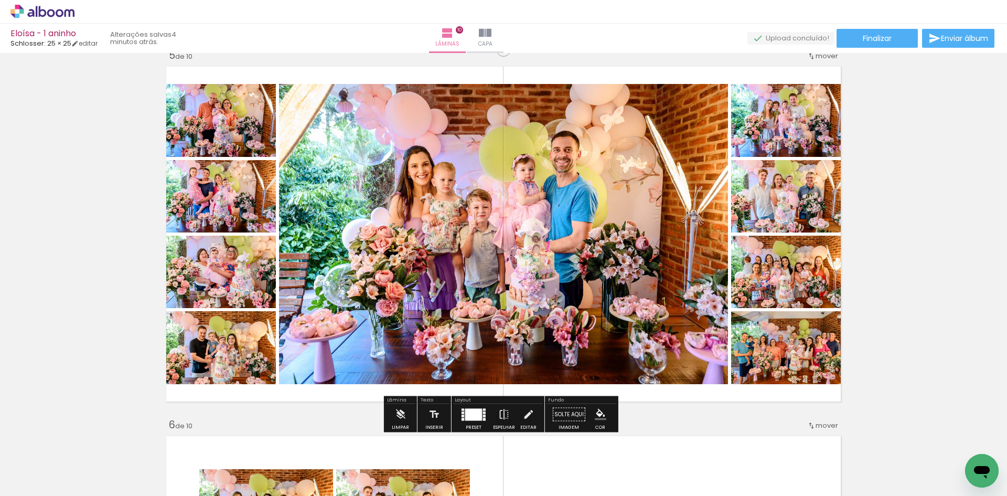
scroll to position [1593, 0]
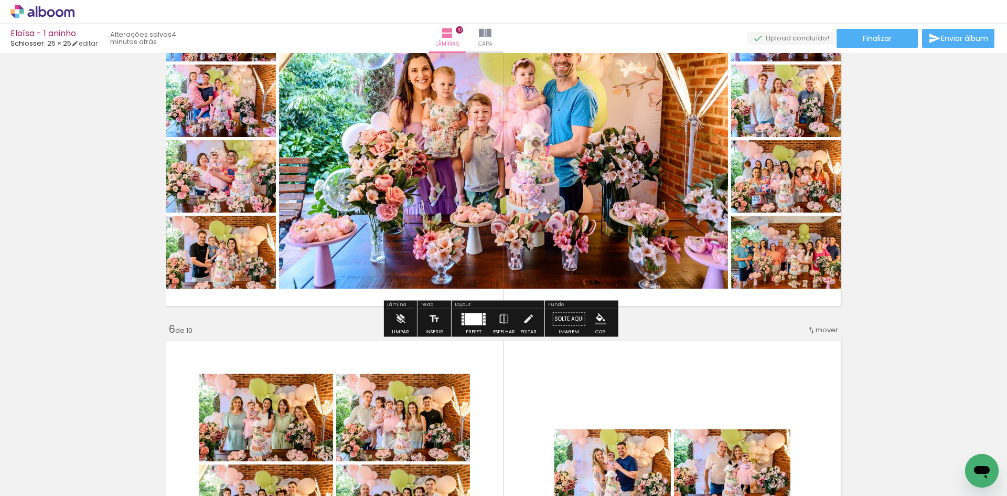
click at [477, 321] on div at bounding box center [473, 319] width 17 height 12
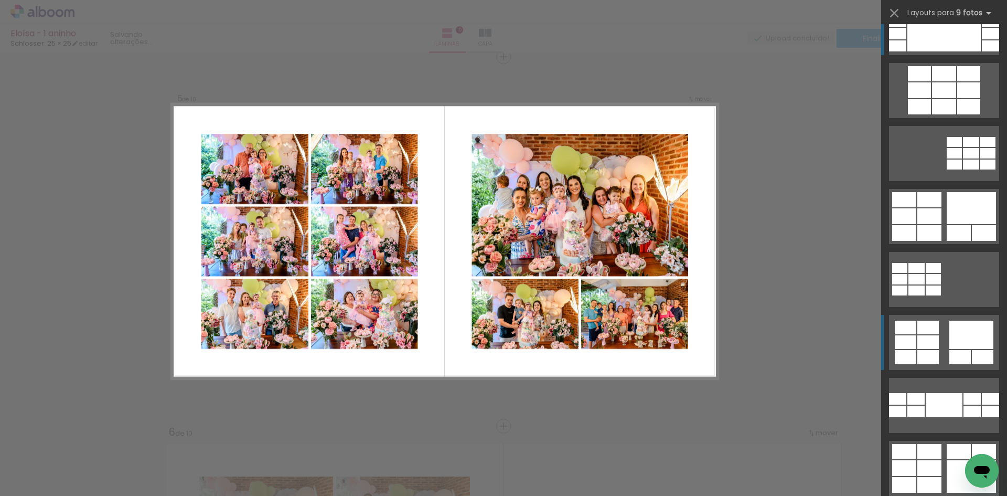
scroll to position [0, 0]
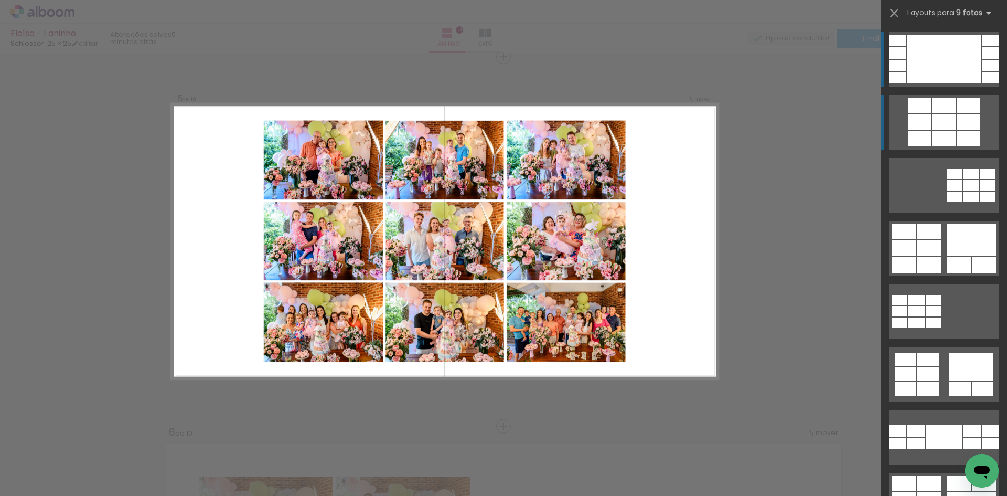
click at [932, 123] on div at bounding box center [944, 122] width 24 height 16
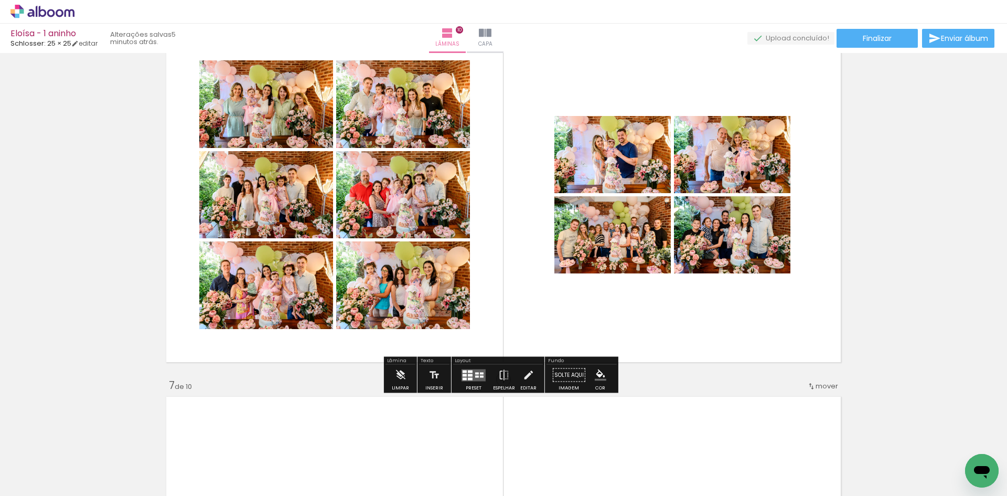
scroll to position [1910, 0]
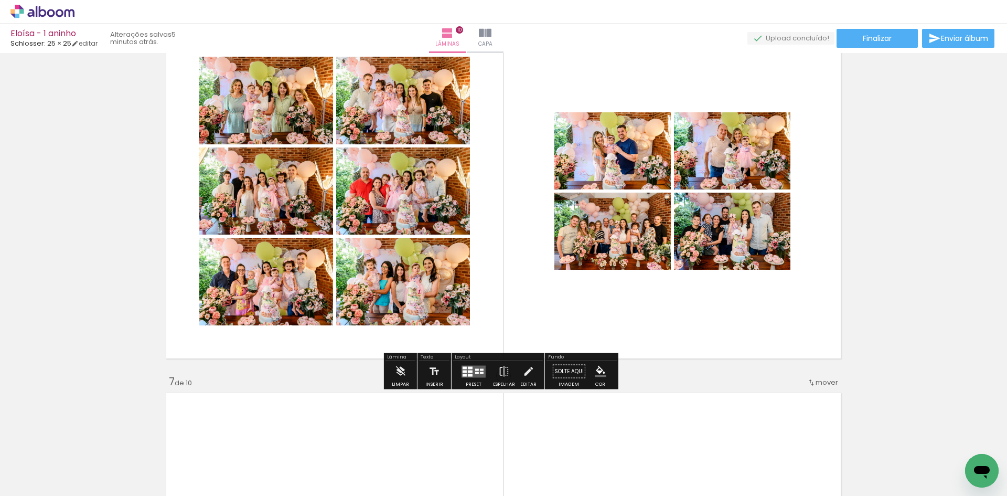
click at [473, 377] on div at bounding box center [473, 371] width 28 height 21
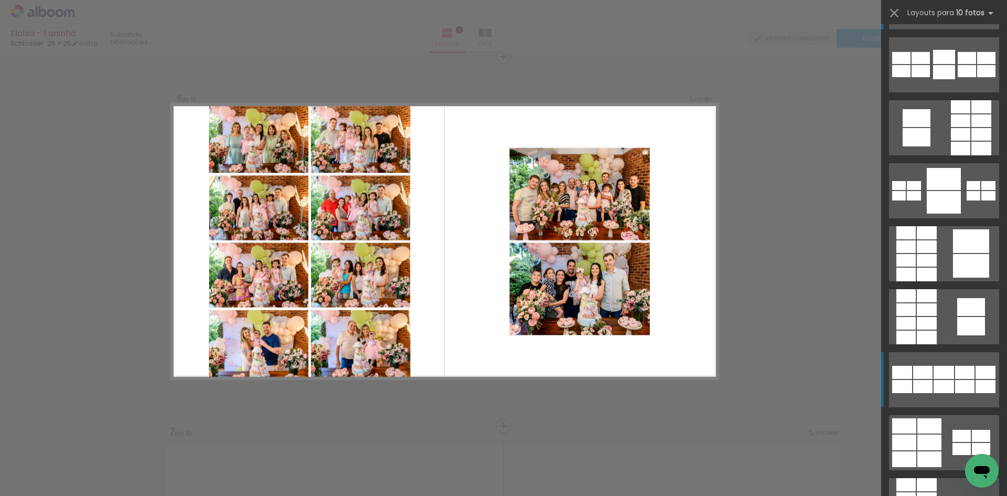
scroll to position [157, 0]
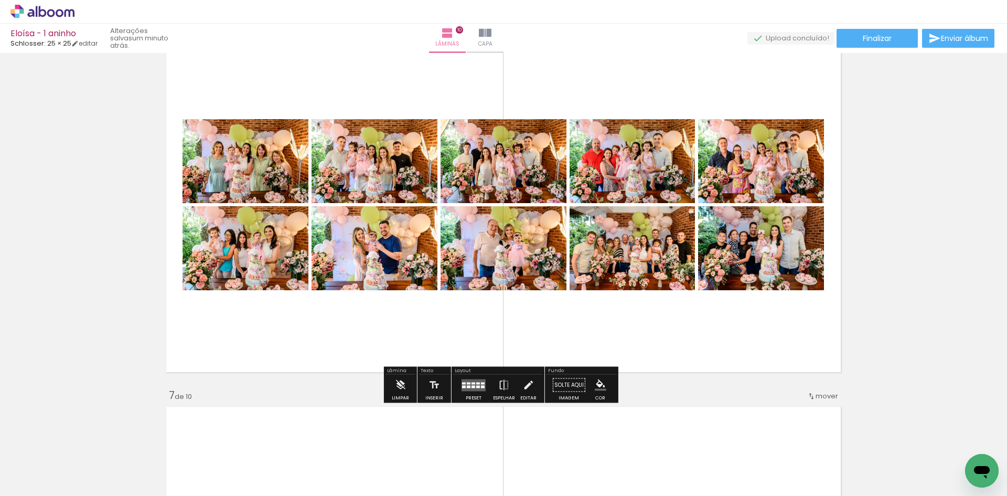
scroll to position [1912, 0]
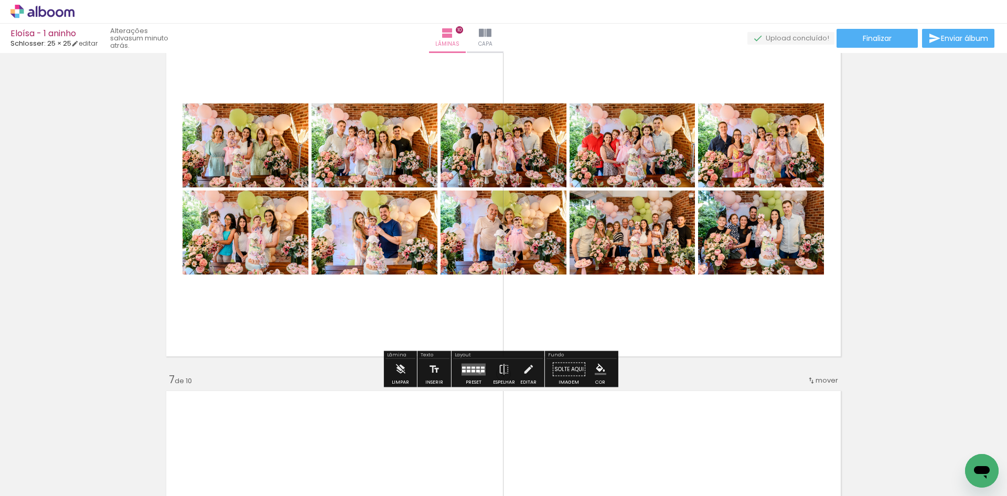
click at [477, 372] on quentale-layouter at bounding box center [474, 369] width 24 height 12
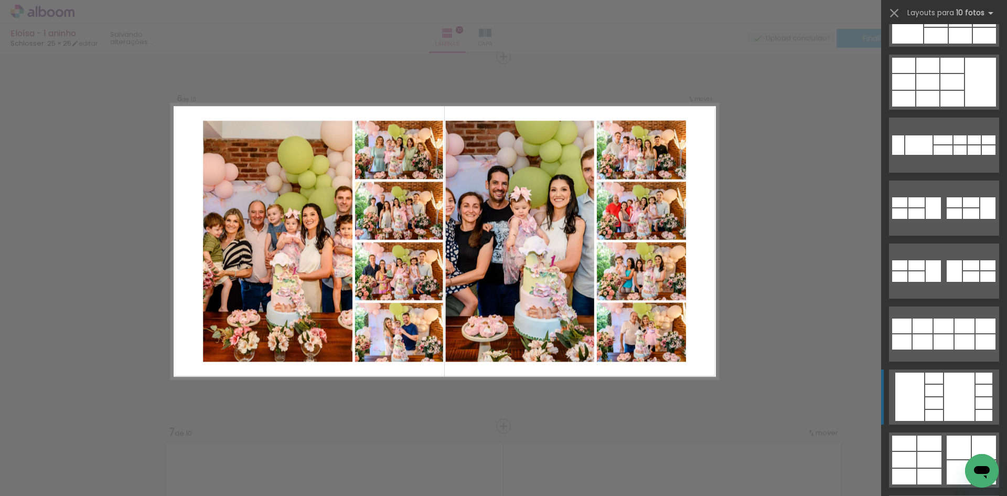
scroll to position [902, 0]
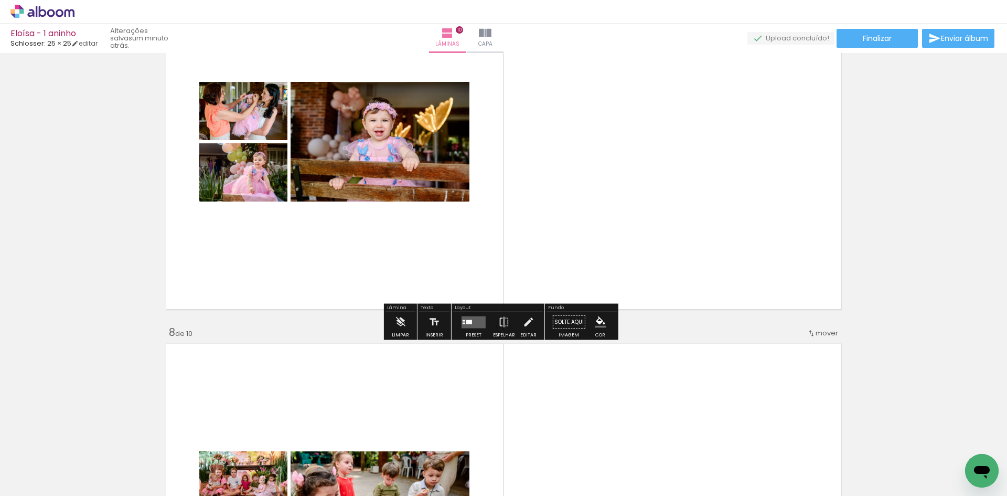
scroll to position [2332, 0]
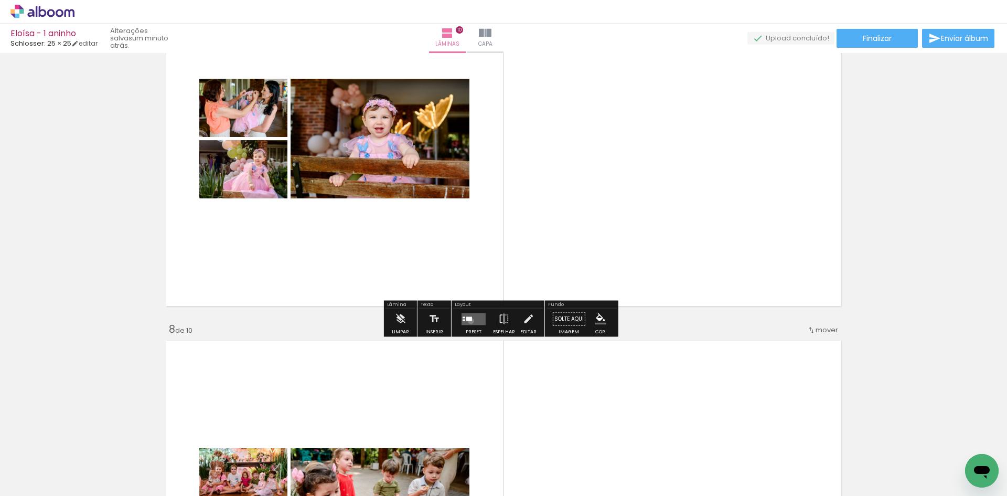
click at [468, 320] on quentale-layouter at bounding box center [474, 319] width 24 height 12
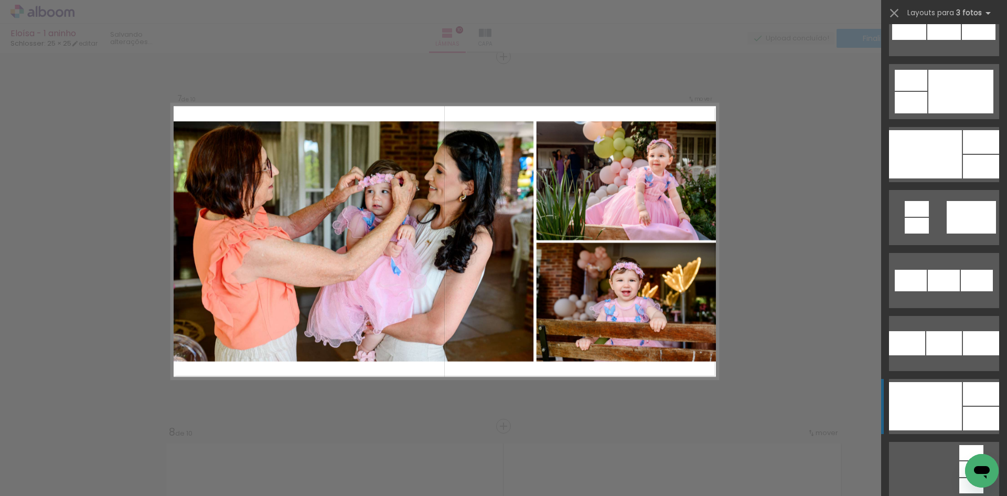
scroll to position [1154, 0]
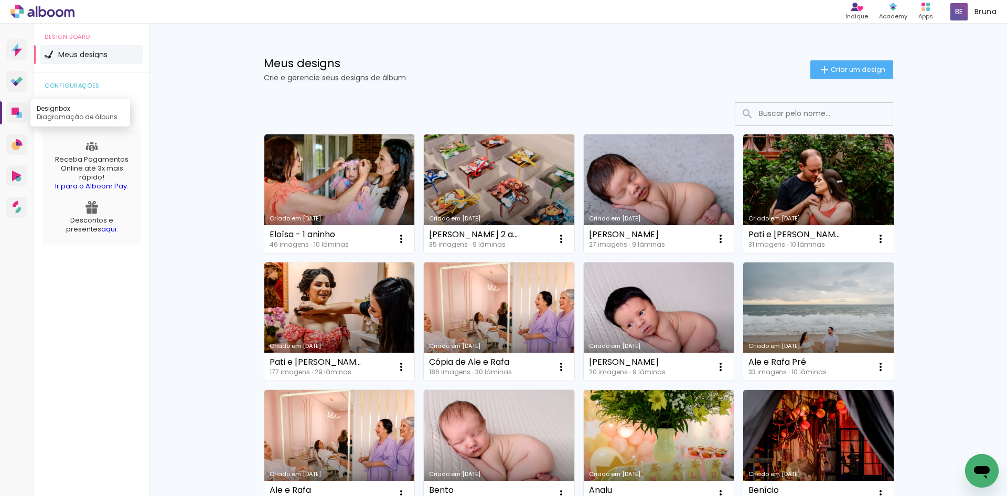
click at [15, 114] on icon at bounding box center [15, 111] width 7 height 7
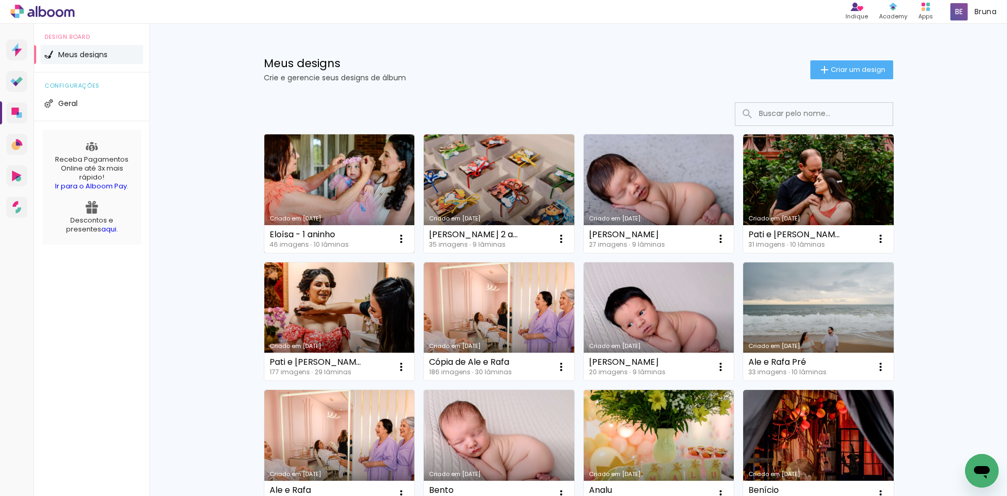
click at [370, 187] on link "Criado em [DATE]" at bounding box center [339, 193] width 151 height 119
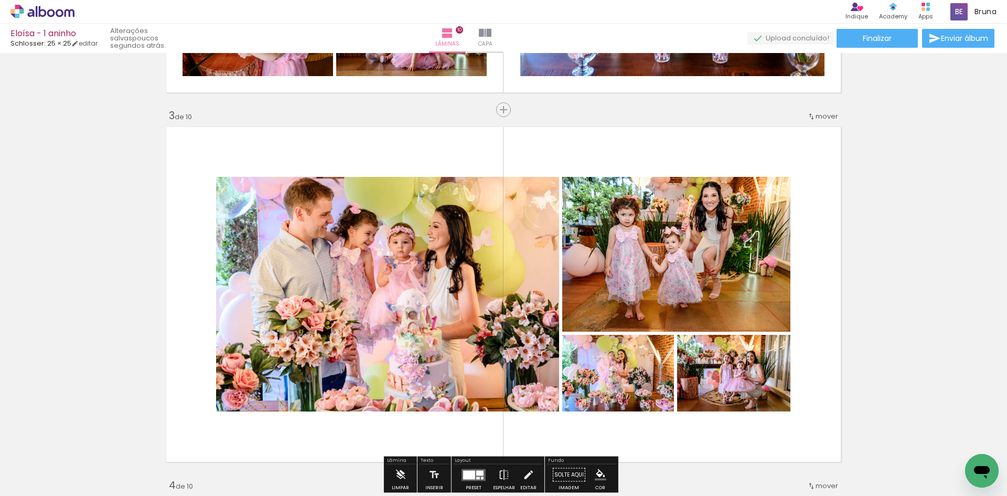
scroll to position [734, 0]
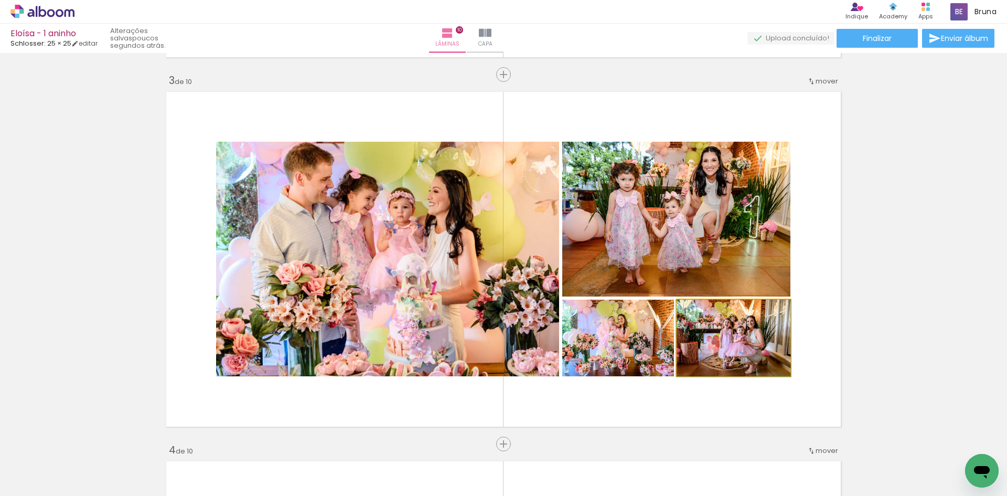
click at [715, 353] on quentale-photo at bounding box center [733, 337] width 113 height 77
click at [720, 352] on quentale-photo at bounding box center [733, 337] width 113 height 77
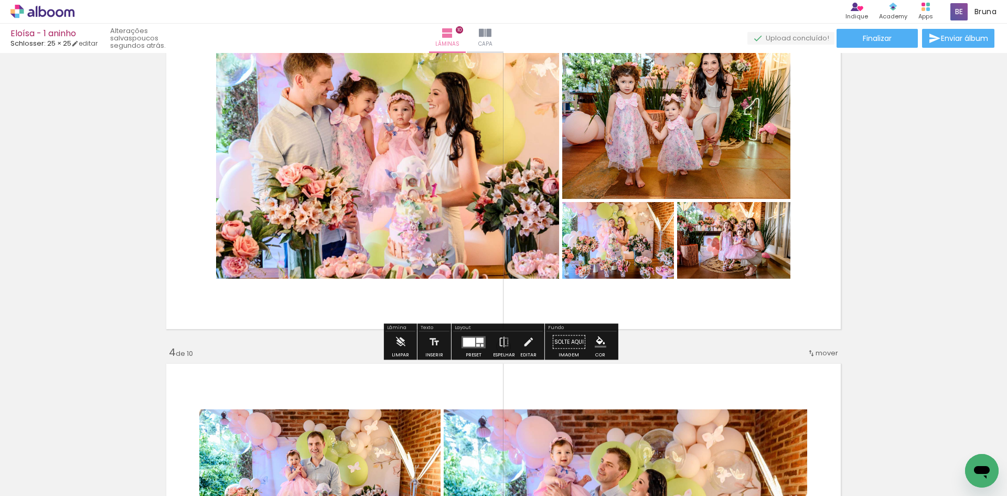
scroll to position [839, 0]
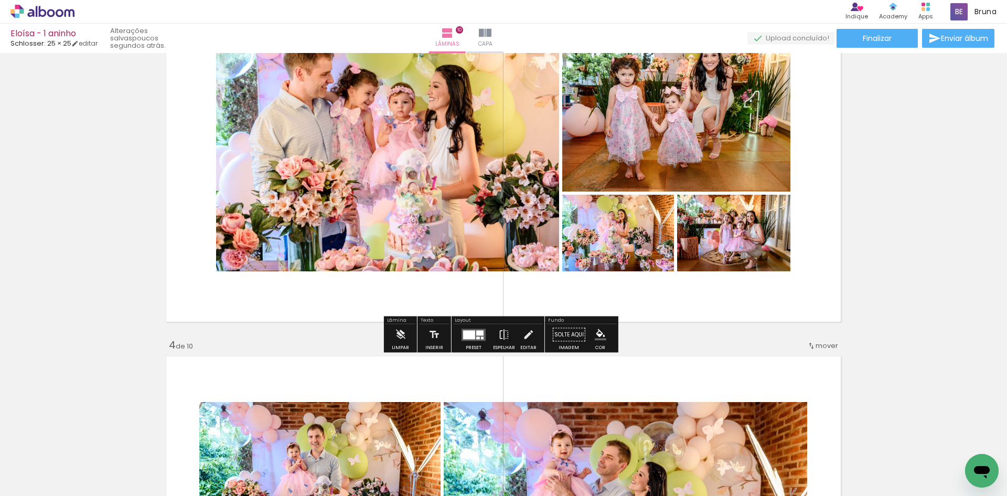
drag, startPoint x: 707, startPoint y: 252, endPoint x: 699, endPoint y: 233, distance: 20.2
click at [706, 238] on quentale-photo at bounding box center [733, 233] width 113 height 77
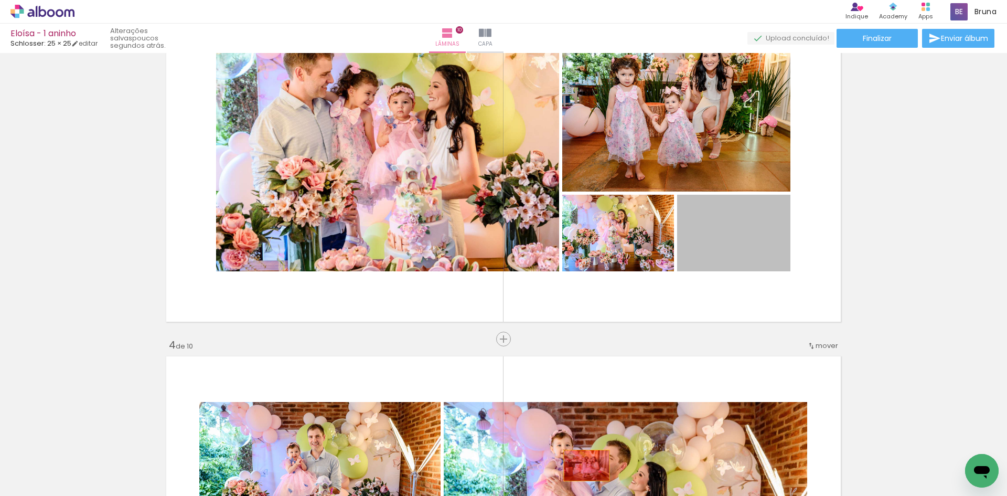
drag, startPoint x: 697, startPoint y: 246, endPoint x: 570, endPoint y: 477, distance: 263.8
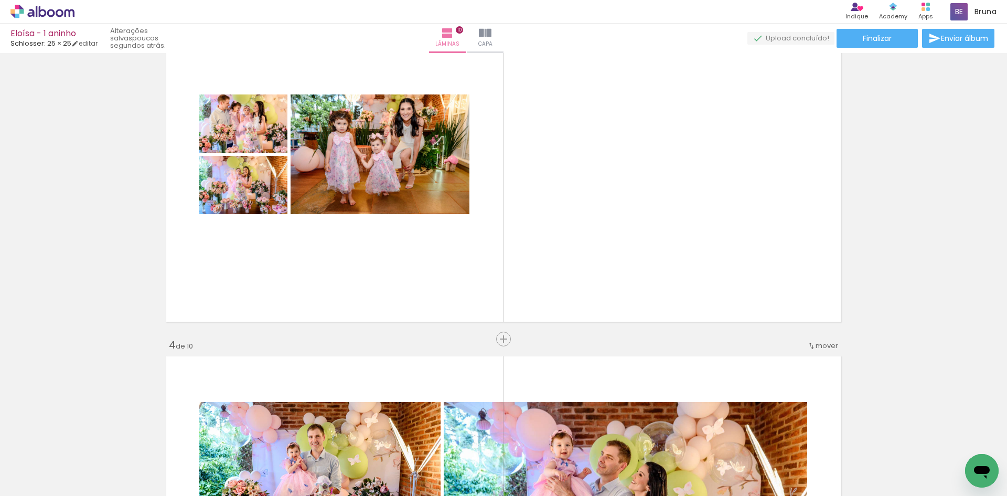
click at [128, 446] on div at bounding box center [104, 460] width 47 height 31
click at [52, 483] on span "Adicionar Fotos" at bounding box center [37, 482] width 31 height 12
click at [0, 0] on input "file" at bounding box center [0, 0] width 0 height 0
click at [42, 473] on div "Biblioteca 46 fotos Todas as fotos Não utilizadas Adicionar Fotos" at bounding box center [32, 463] width 65 height 52
click at [49, 479] on span "Adicionar Fotos" at bounding box center [37, 482] width 31 height 12
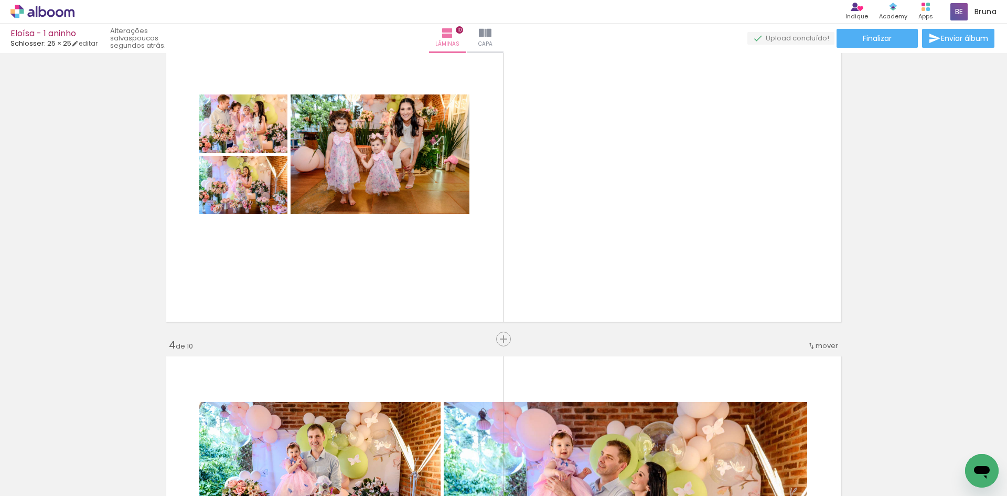
click at [0, 0] on input "file" at bounding box center [0, 0] width 0 height 0
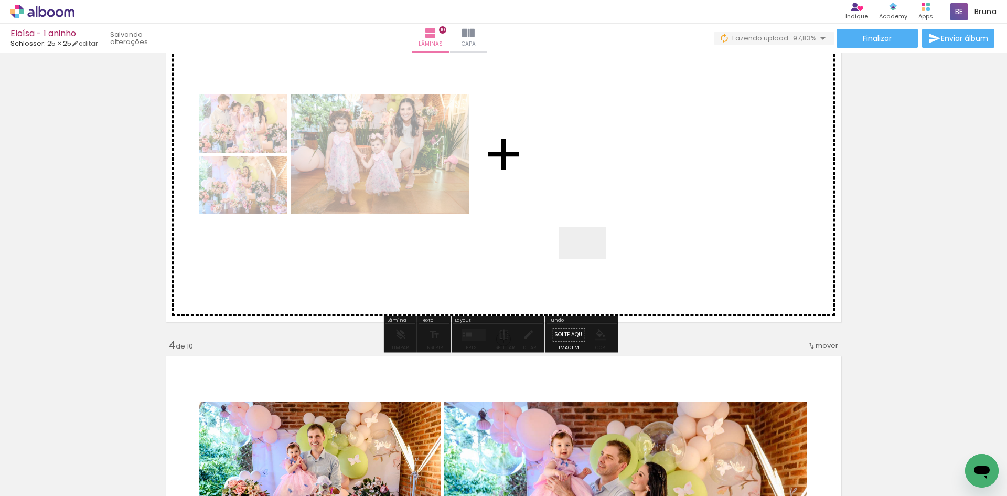
drag, startPoint x: 574, startPoint y: 458, endPoint x: 589, endPoint y: 209, distance: 249.6
click at [589, 211] on quentale-workspace at bounding box center [503, 248] width 1007 height 496
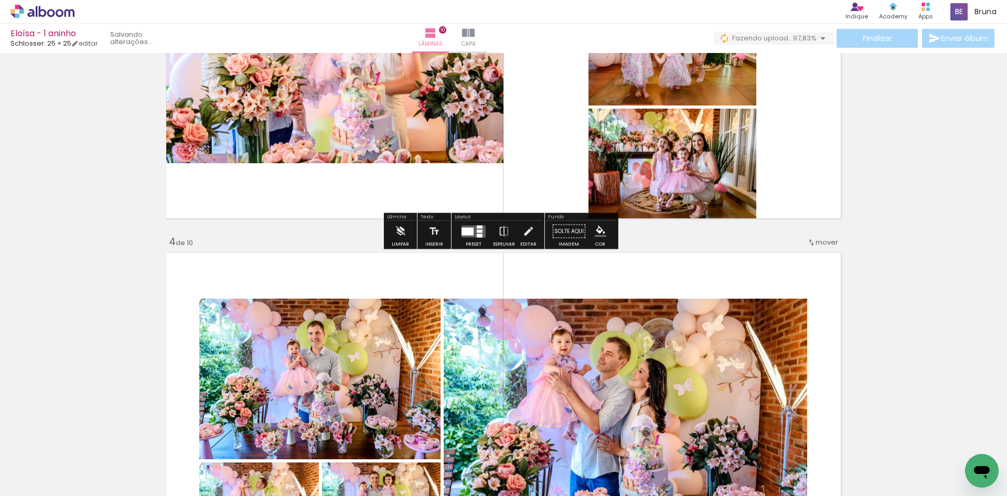
scroll to position [944, 0]
